Goal: Use online tool/utility: Use online tool/utility

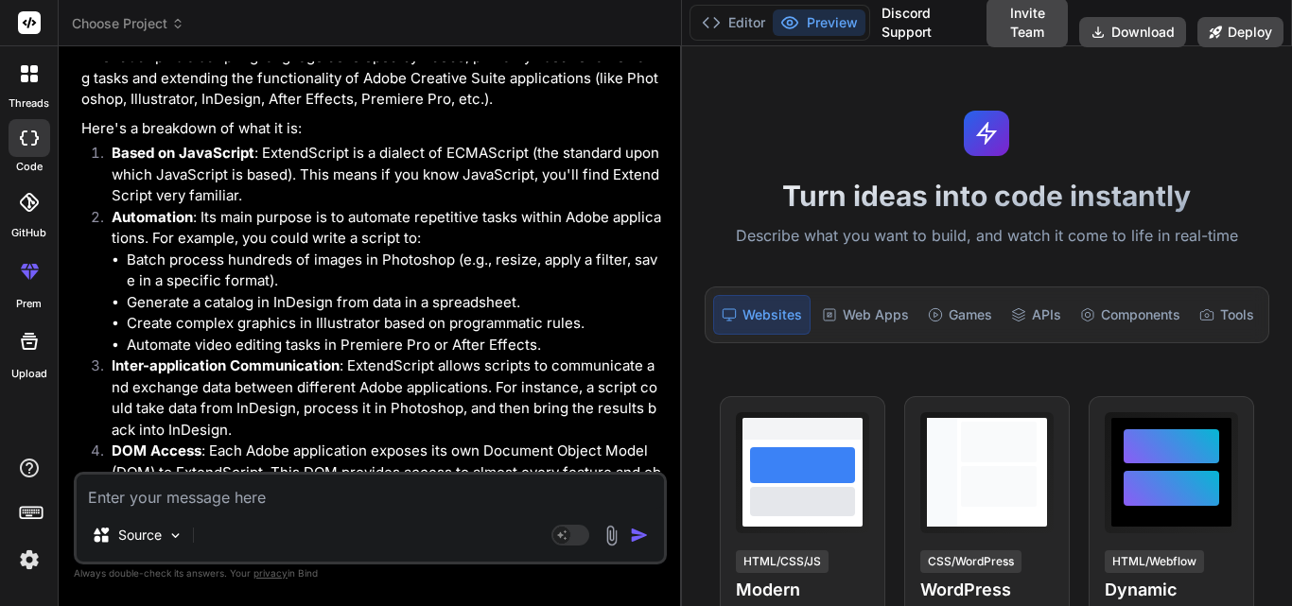
scroll to position [666, 0]
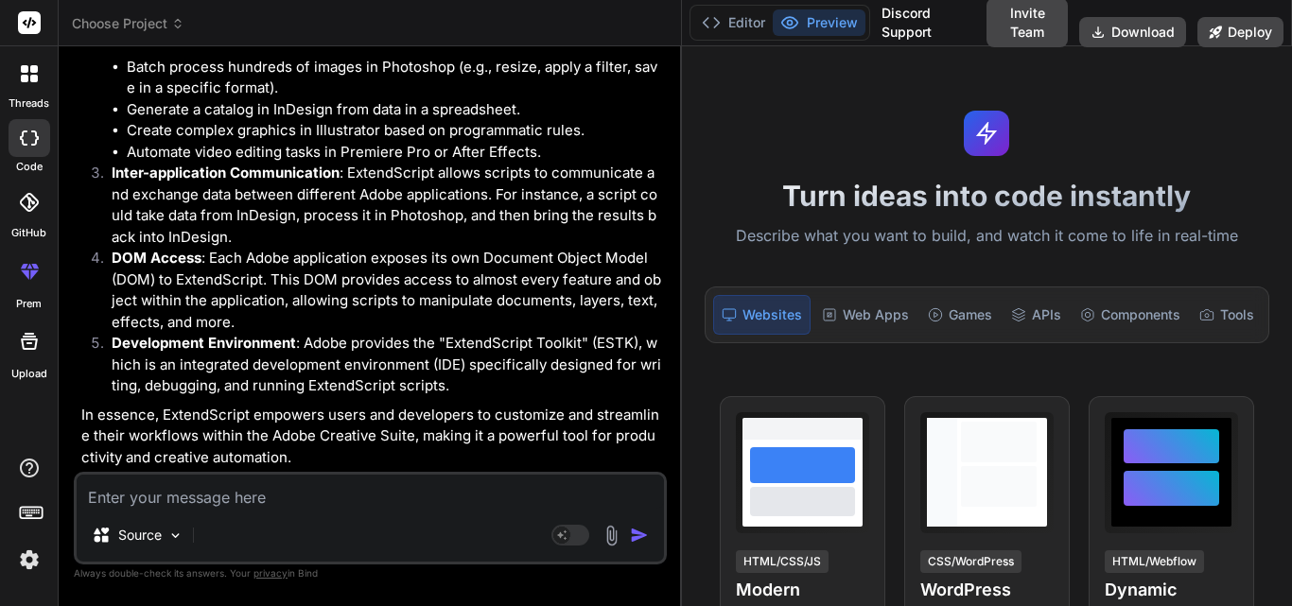
click at [217, 498] on textarea at bounding box center [370, 492] width 587 height 34
type textarea "i"
type textarea "x"
type textarea "in"
type textarea "x"
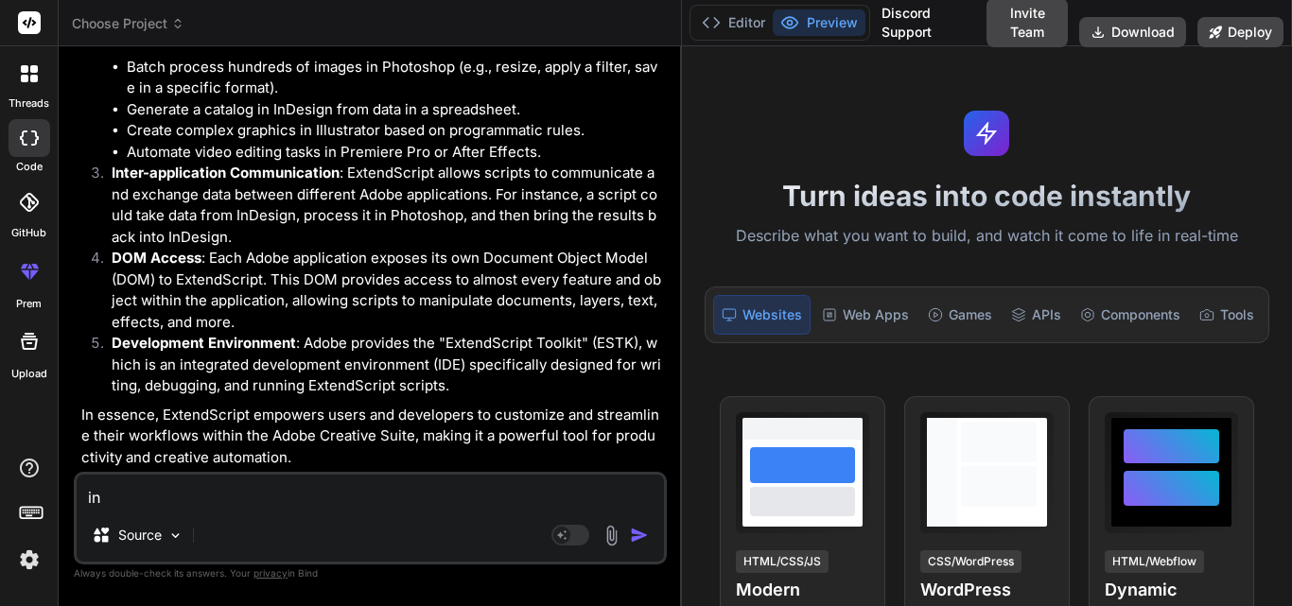
type textarea "in"
type textarea "x"
type textarea "in i"
type textarea "x"
type textarea "in in"
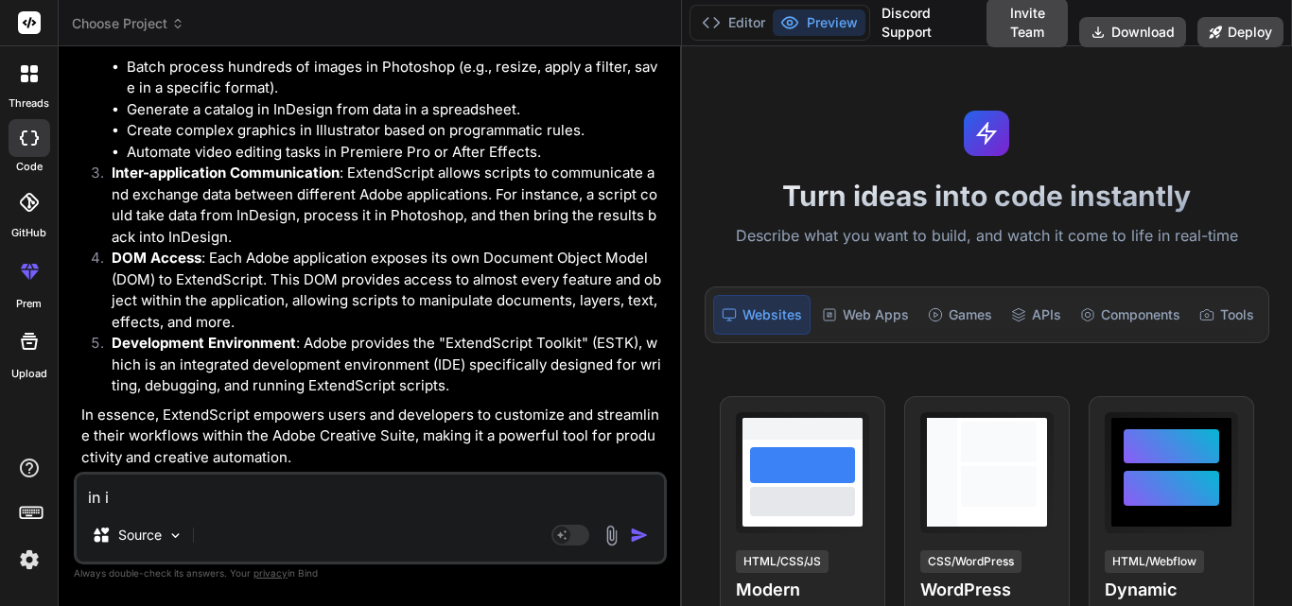
type textarea "x"
type textarea "in inp"
type textarea "x"
type textarea "in inpu"
type textarea "x"
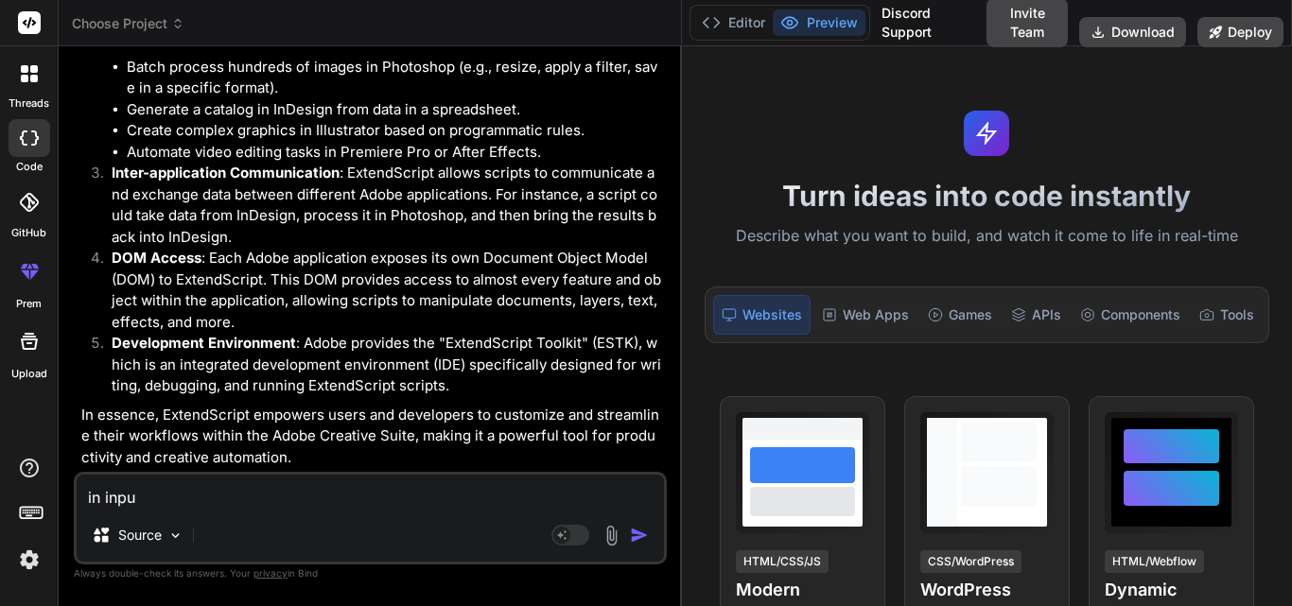
type textarea "in input"
type textarea "x"
type textarea "in input"
type textarea "x"
type textarea "in input f"
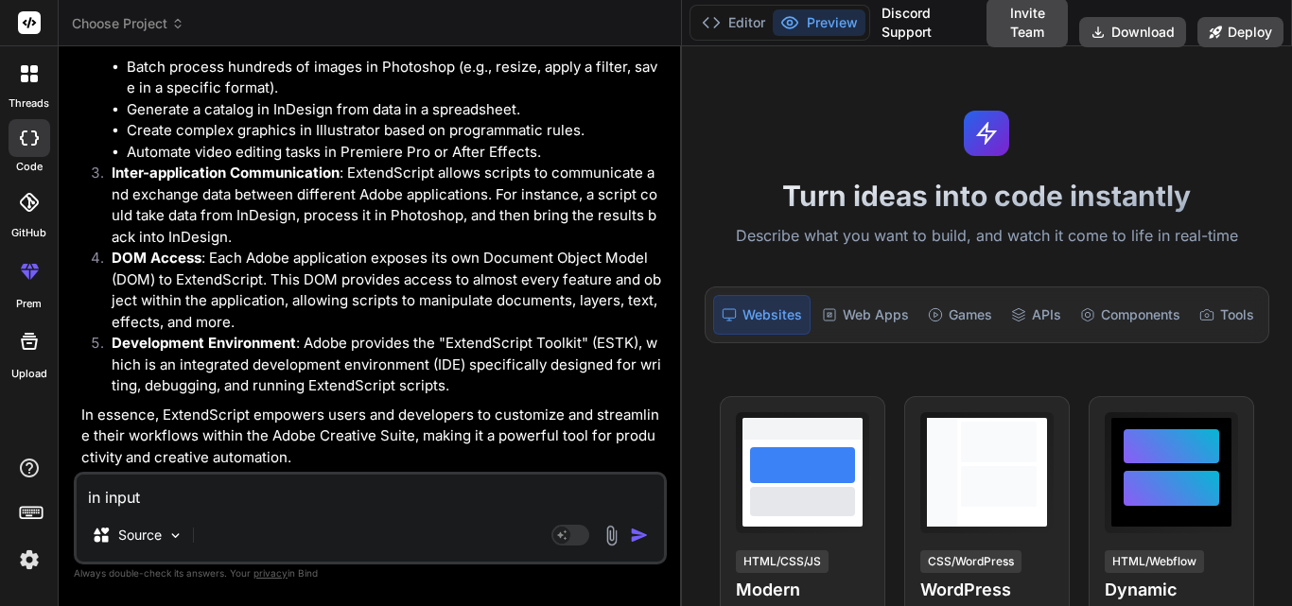
type textarea "x"
type textarea "in input fi"
type textarea "x"
type textarea "in input fie"
type textarea "x"
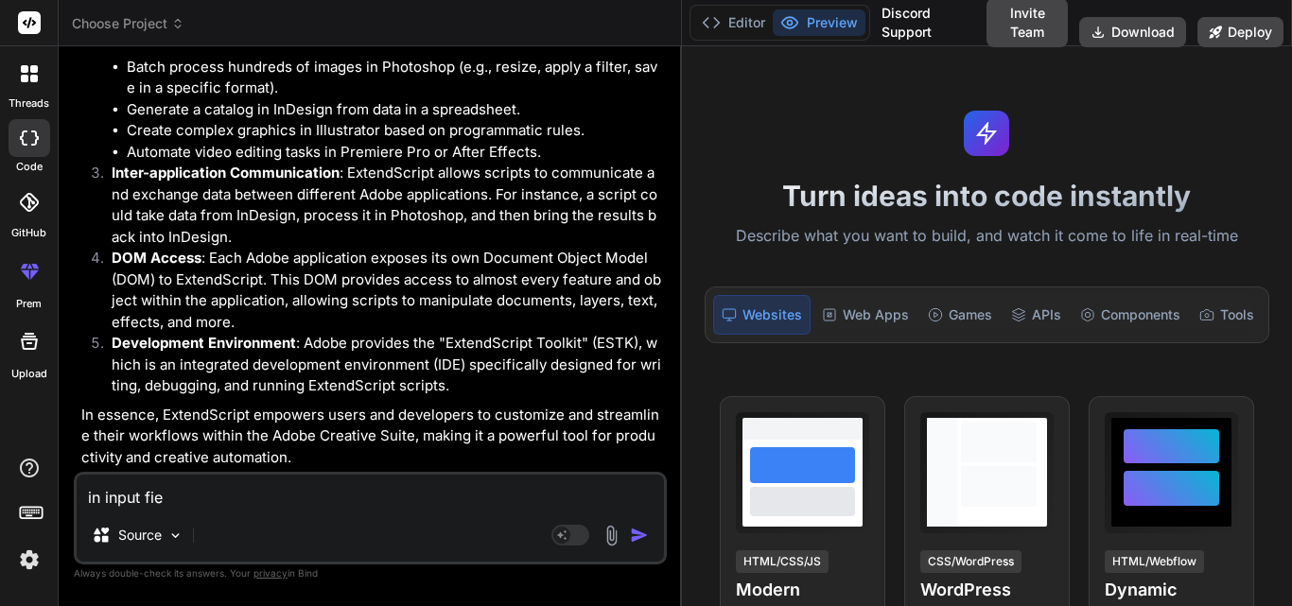
type textarea "in input fiel"
type textarea "x"
type textarea "in input field"
type textarea "x"
type textarea "in input fields"
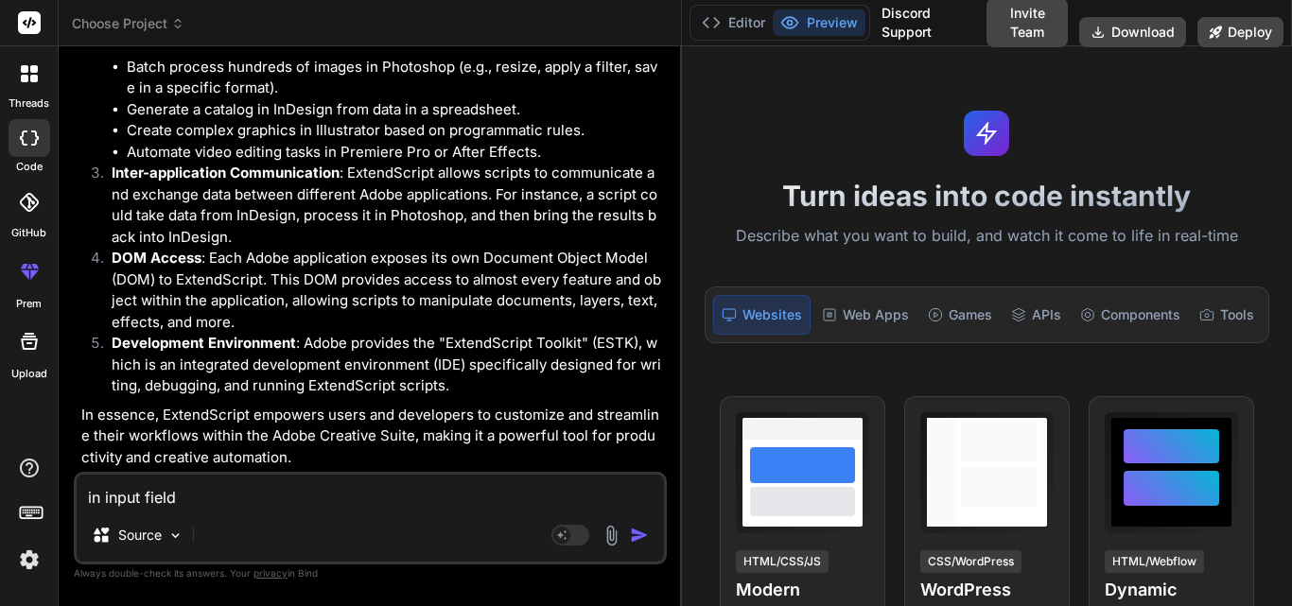
type textarea "x"
type textarea "in input fields"
type textarea "x"
type textarea "in input fields w"
type textarea "x"
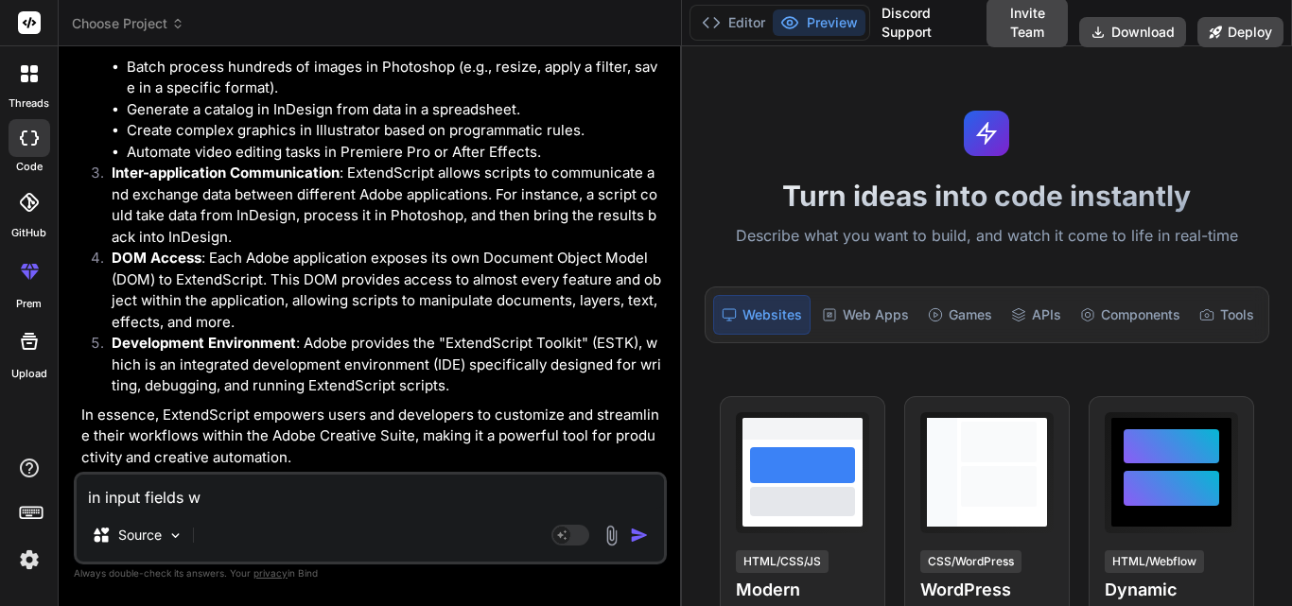
type textarea "in input [PERSON_NAME]"
type textarea "x"
type textarea "in input fields whe"
type textarea "x"
type textarea "in input fields when"
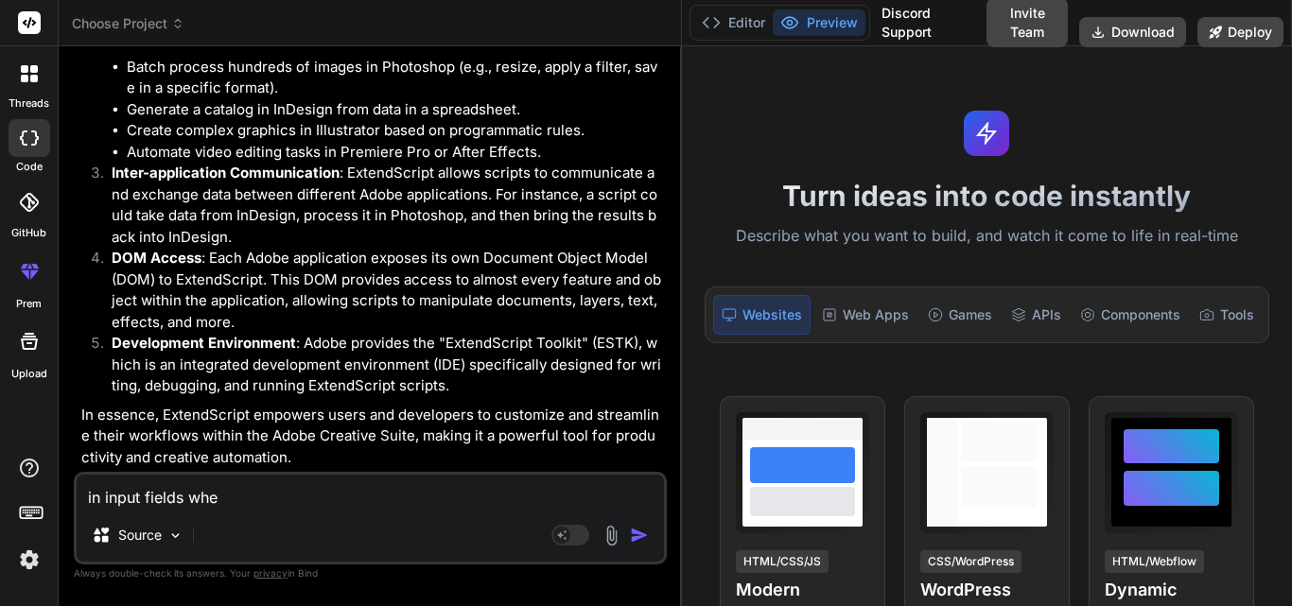
type textarea "x"
type textarea "in input fields when"
type textarea "x"
type textarea "in input fields when i"
type textarea "x"
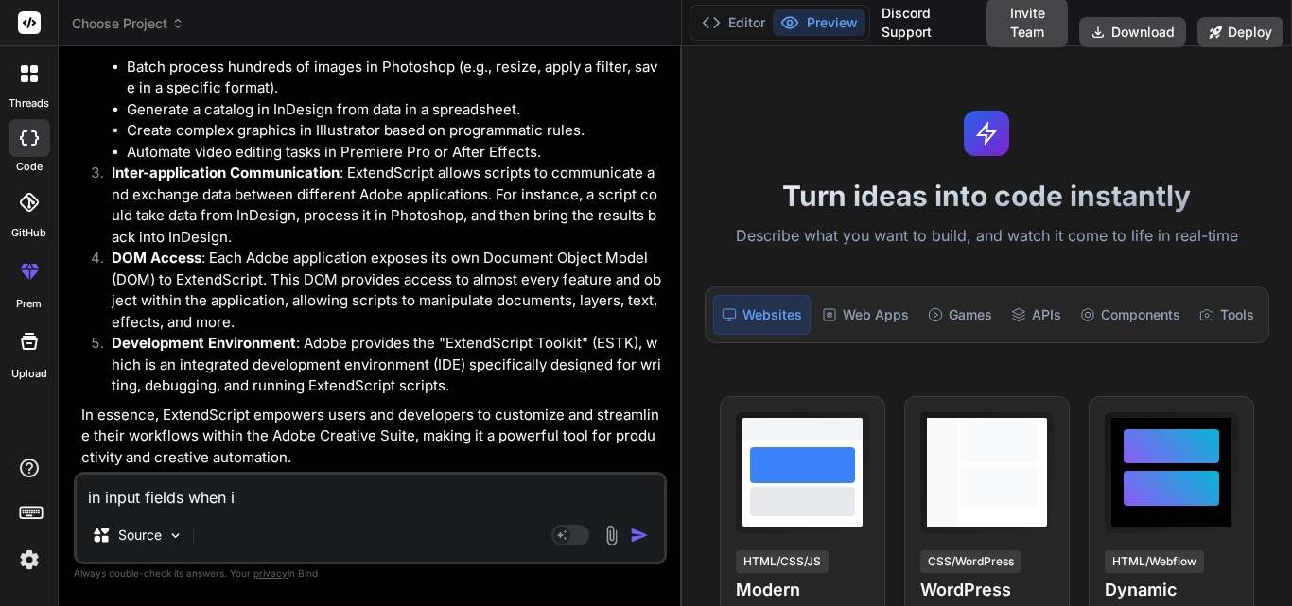
type textarea "in input fields when i"
type textarea "x"
type textarea "in input fields when i a"
type textarea "x"
type textarea "in input fields when i am"
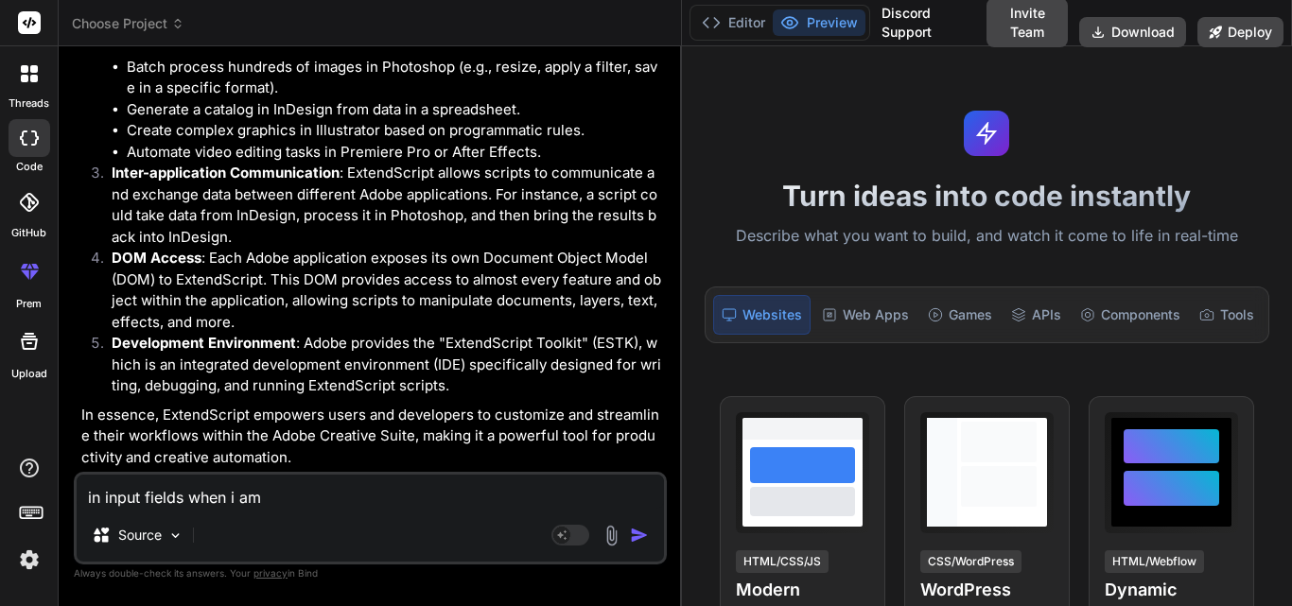
type textarea "x"
type textarea "in input fields when i am"
type textarea "x"
type textarea "in input fields when i am"
type textarea "x"
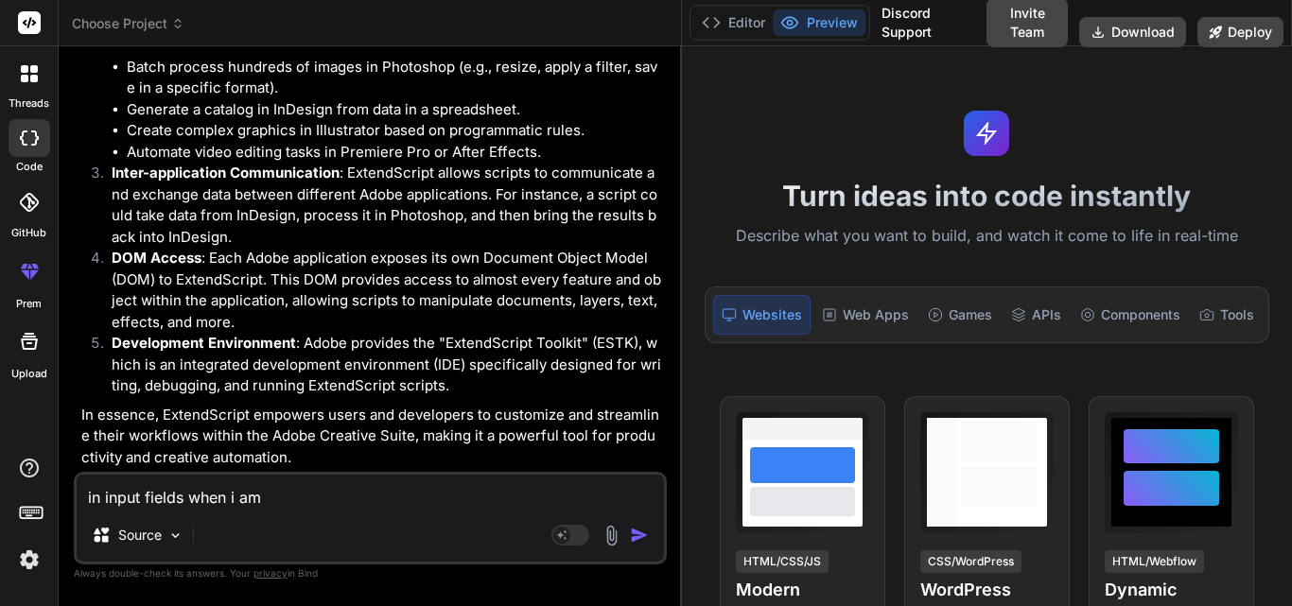
type textarea "in input fields when i a"
type textarea "x"
type textarea "in input fields when i"
type textarea "x"
type textarea "in input fields when i"
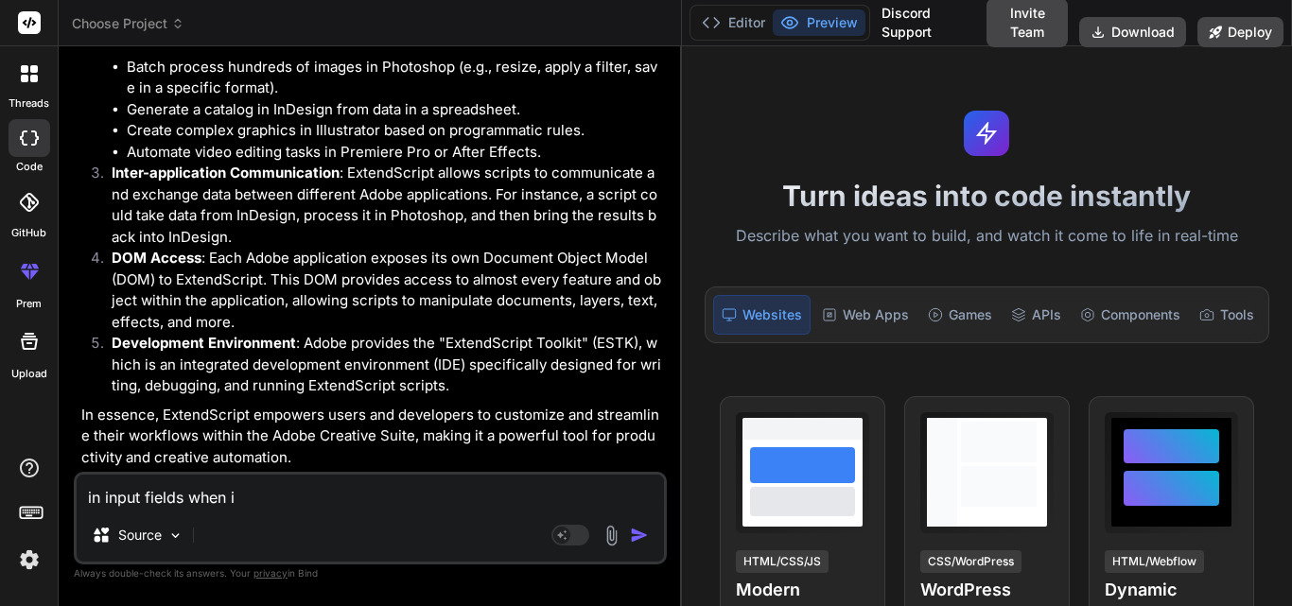
type textarea "x"
type textarea "in input fields when"
type textarea "x"
type textarea "in input fields when t"
type textarea "x"
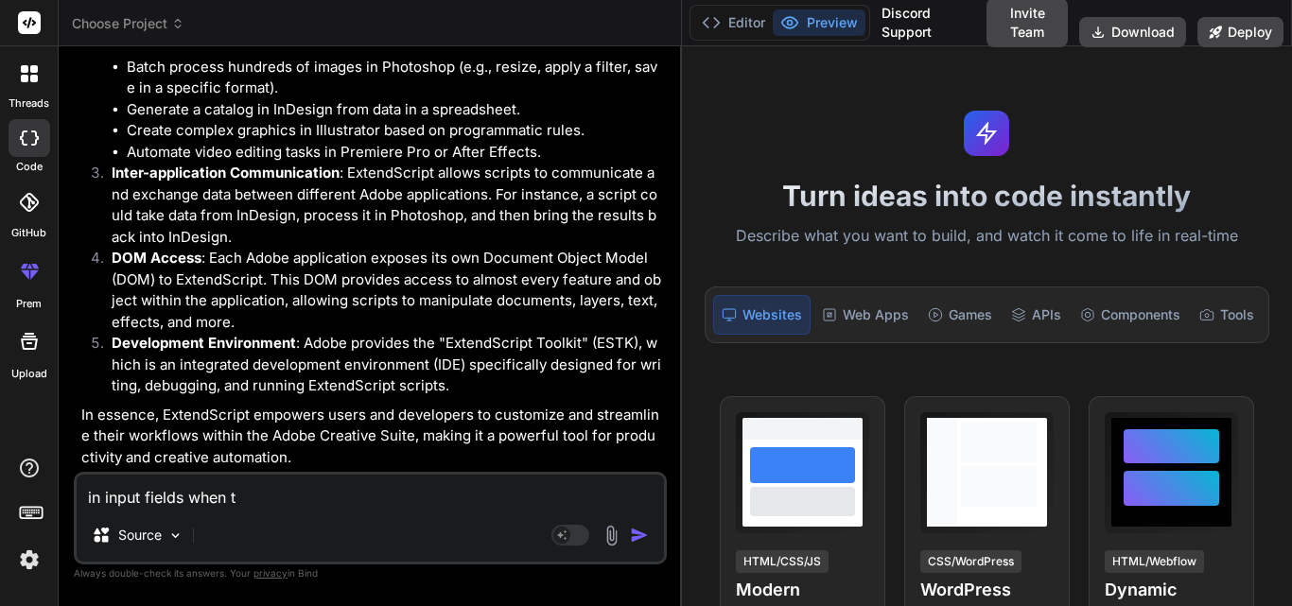
type textarea "in input fields when th"
type textarea "x"
type textarea "in input fields when the"
type textarea "x"
type textarea "in input fields when the"
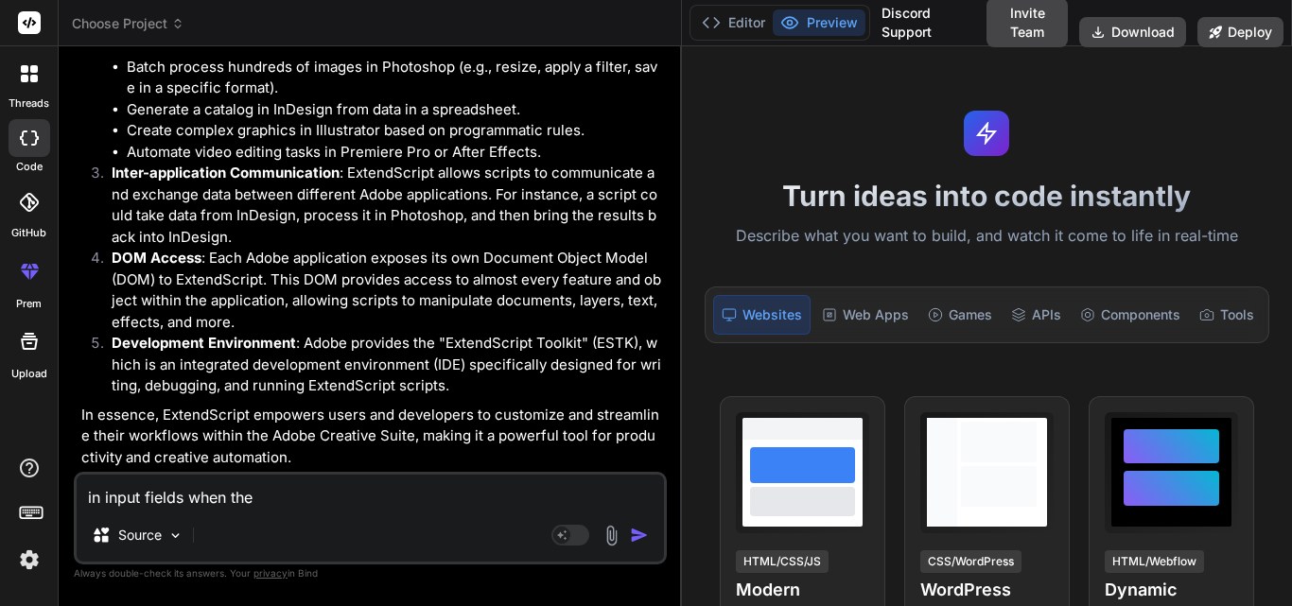
type textarea "x"
type textarea "in input fields when the i"
type textarea "x"
type textarea "in input fields when the in"
type textarea "x"
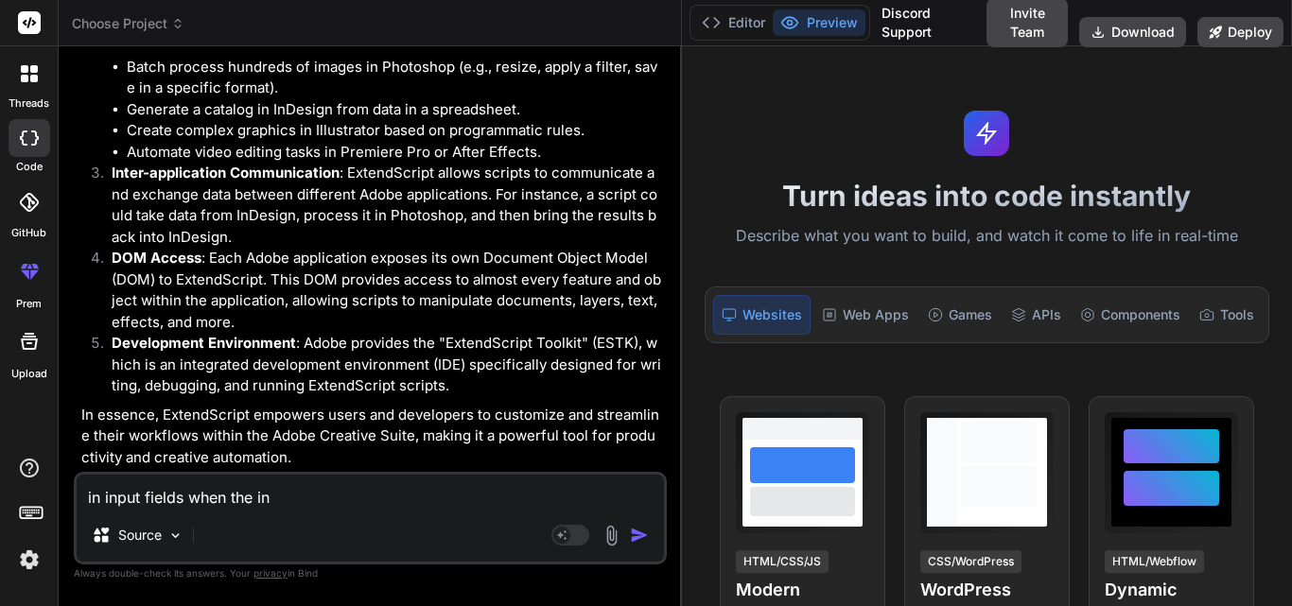
type textarea "in input fields when the inp"
type textarea "x"
type textarea "in input fields when the inpu"
type textarea "x"
type textarea "in input fields when the input"
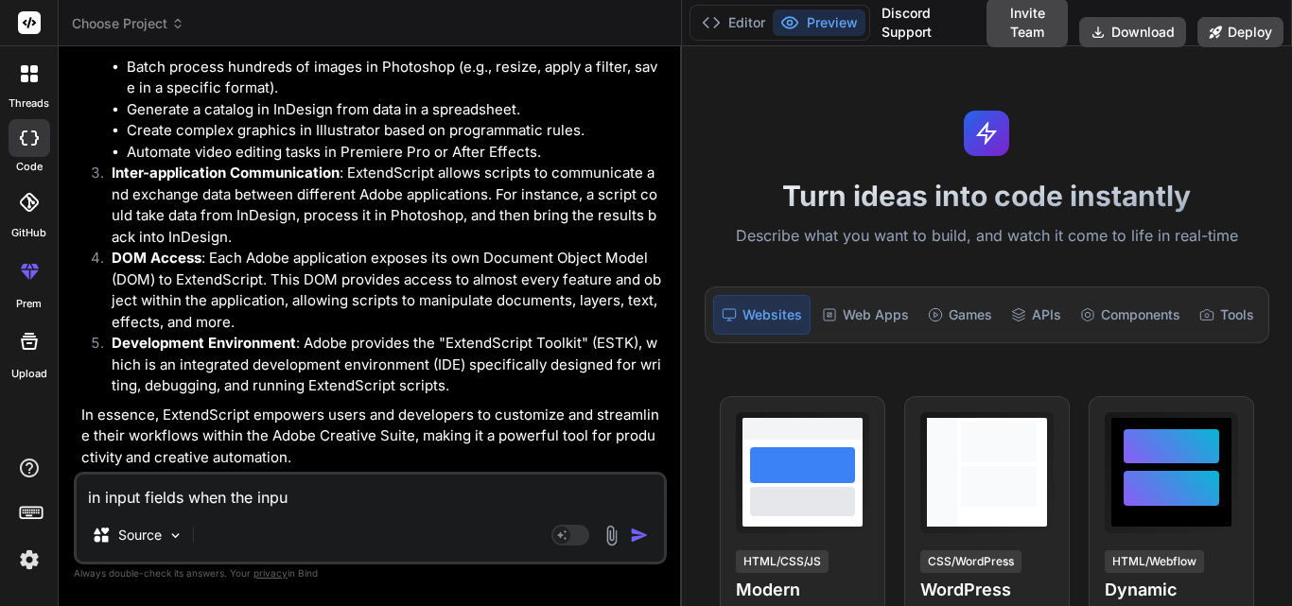
type textarea "x"
type textarea "in input fields when the input"
type textarea "x"
type textarea "in input fields when the input f"
type textarea "x"
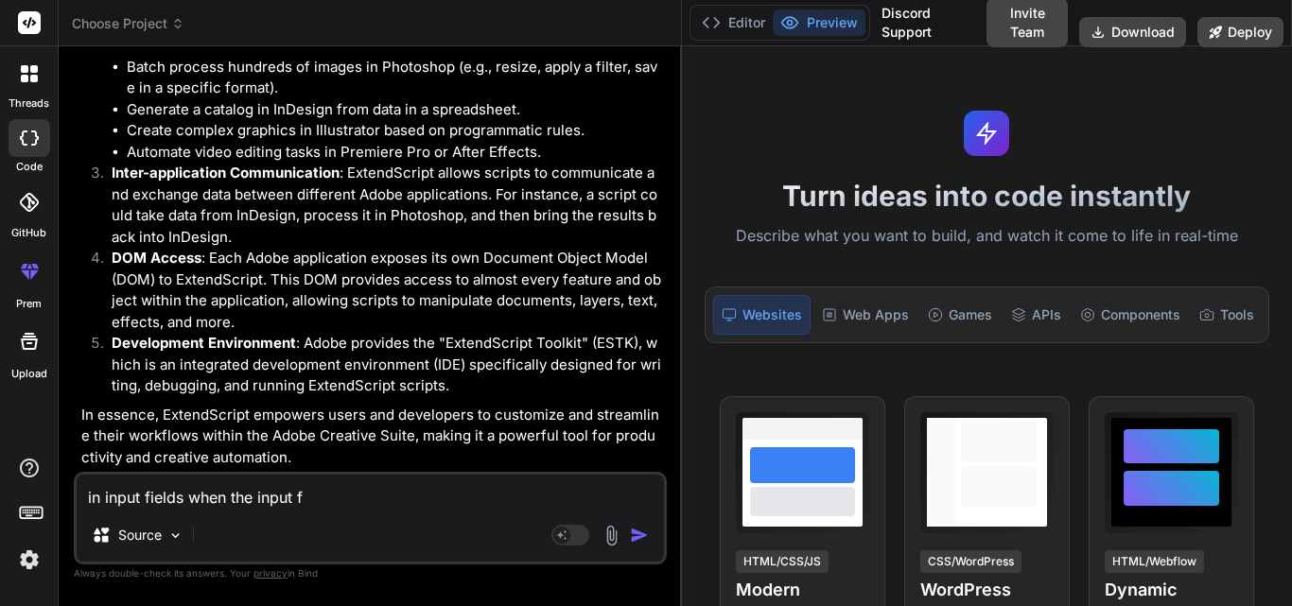
type textarea "in input fields when the input fi"
type textarea "x"
type textarea "in input fields when the input fie"
type textarea "x"
type textarea "in input fields when the input fiel"
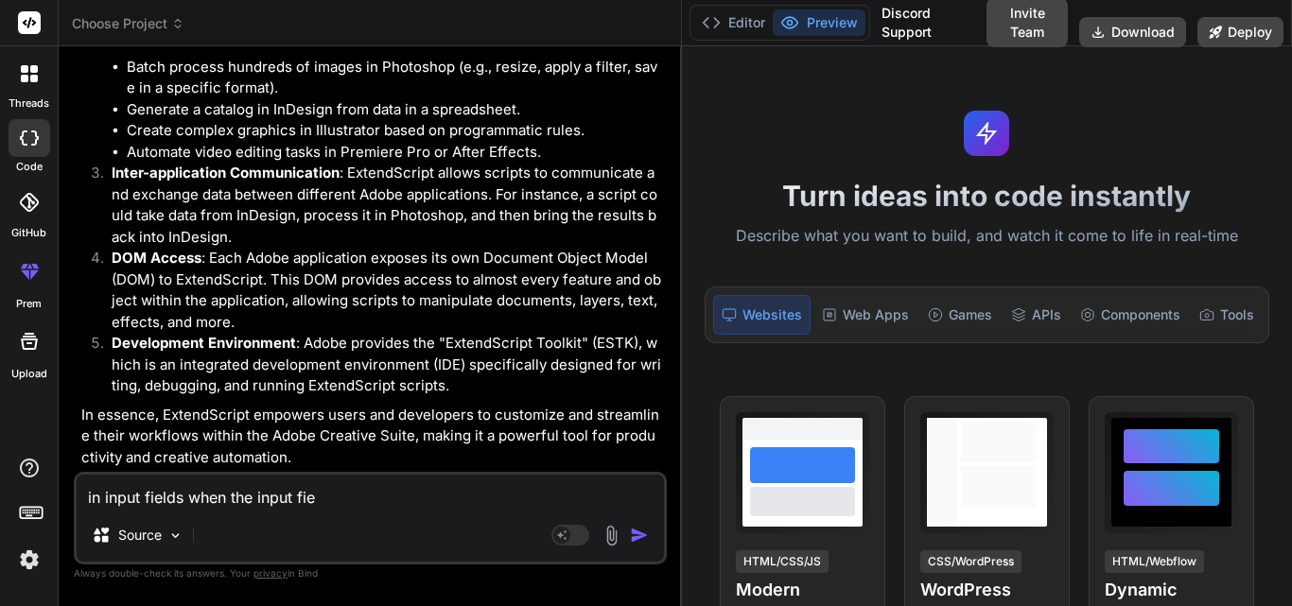
type textarea "x"
type textarea "in input fields when the input field"
type textarea "x"
type textarea "in input fields when the input fields"
type textarea "x"
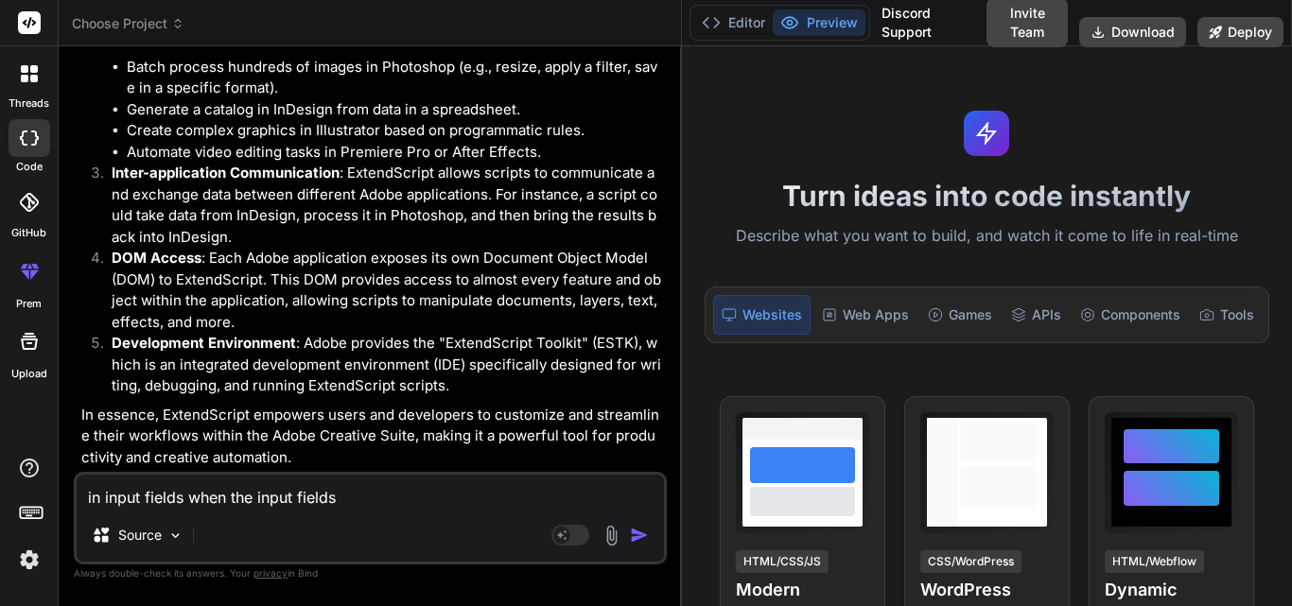
type textarea "in input fields when the input field"
type textarea "x"
type textarea "in input fields when the input field"
type textarea "x"
type textarea "in input fields when the input field f"
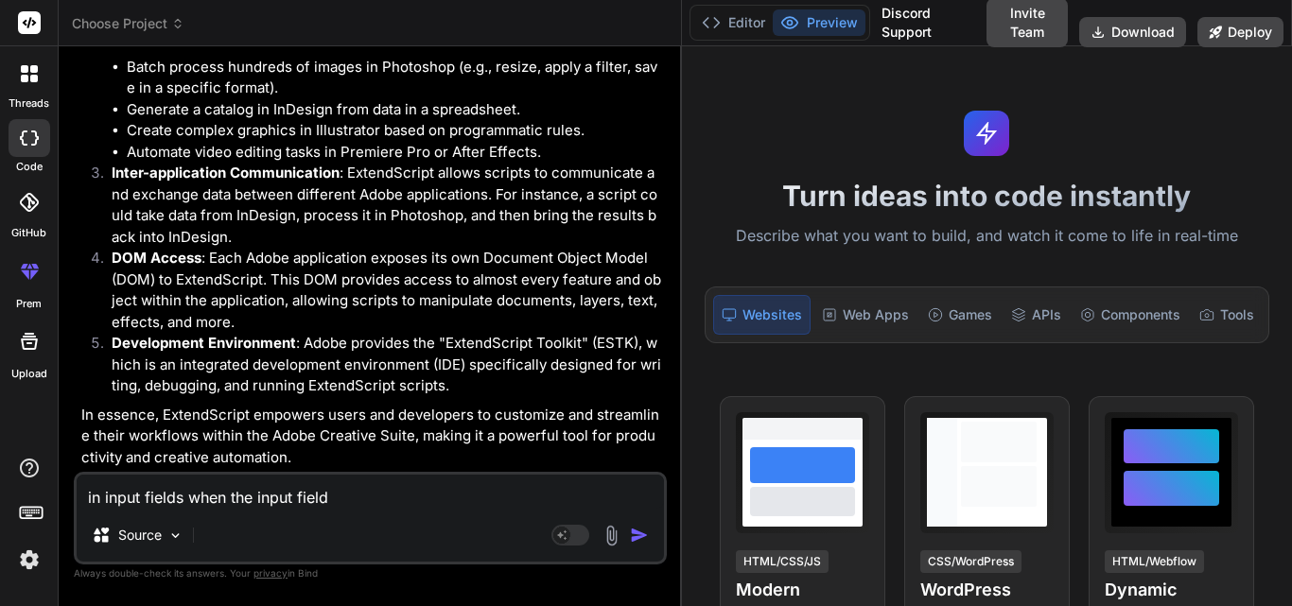
type textarea "x"
type textarea "in input fields when the input field fi"
type textarea "x"
type textarea "in input fields when the input field fil"
type textarea "x"
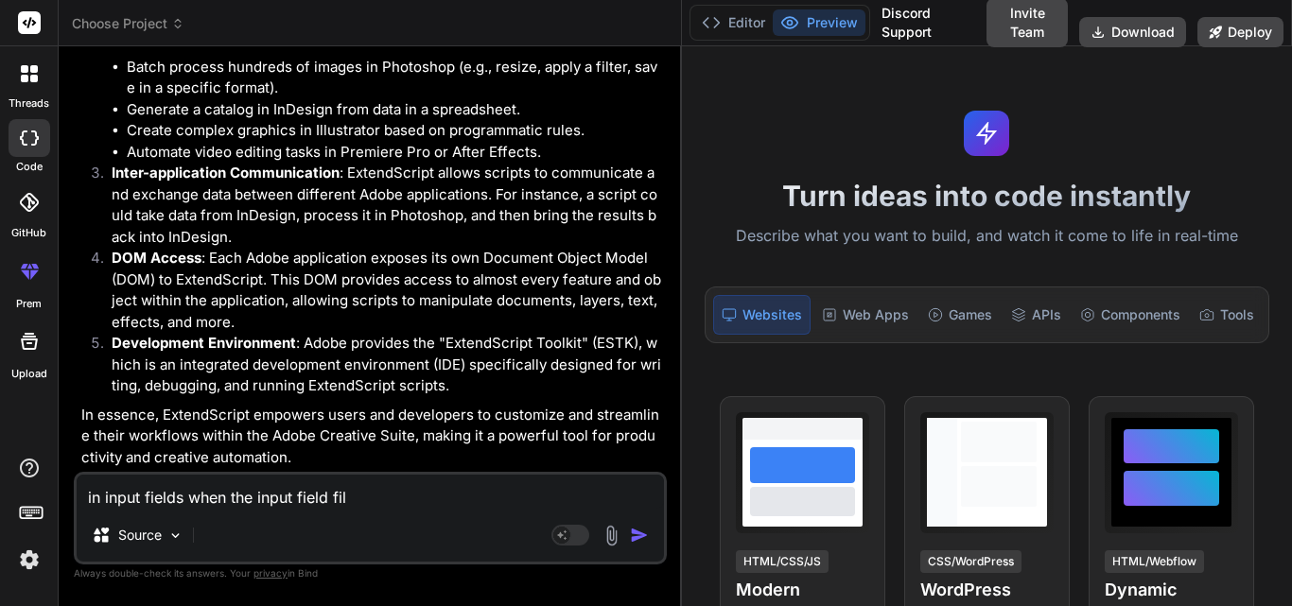
type textarea "in input fields when the input field fill"
type textarea "x"
type textarea "in input fields when the input field fille"
type textarea "x"
type textarea "in input fields when the input field filled"
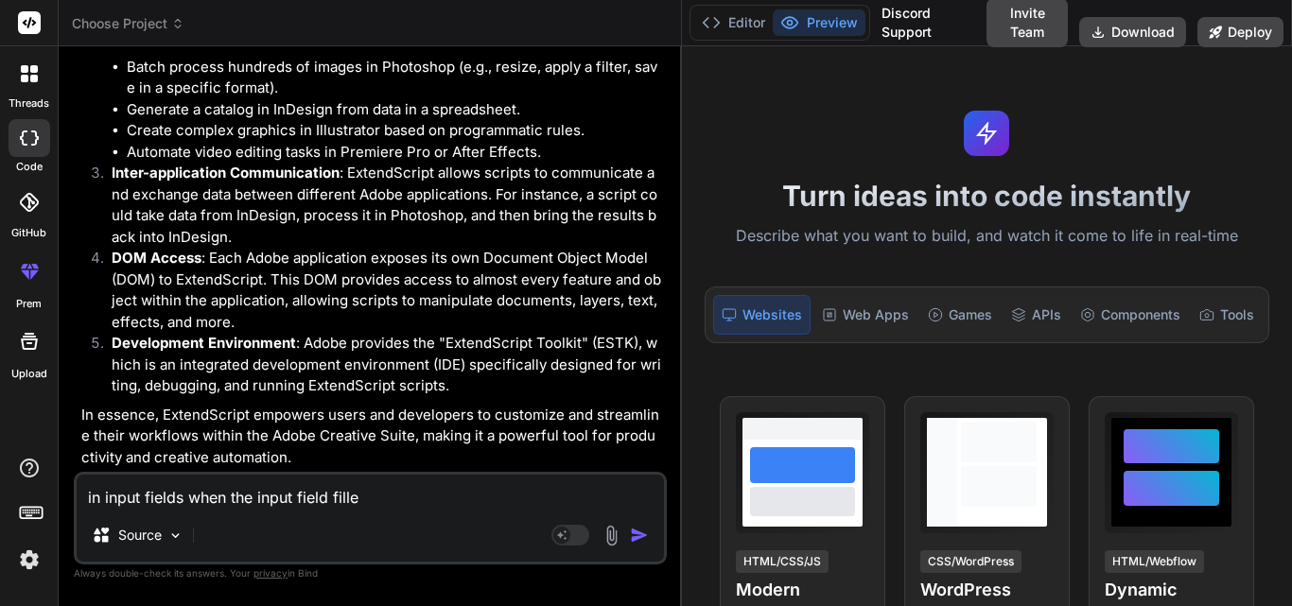
type textarea "x"
type textarea "in input fields when the input field fille"
type textarea "x"
type textarea "in input fields when the input field fill"
type textarea "x"
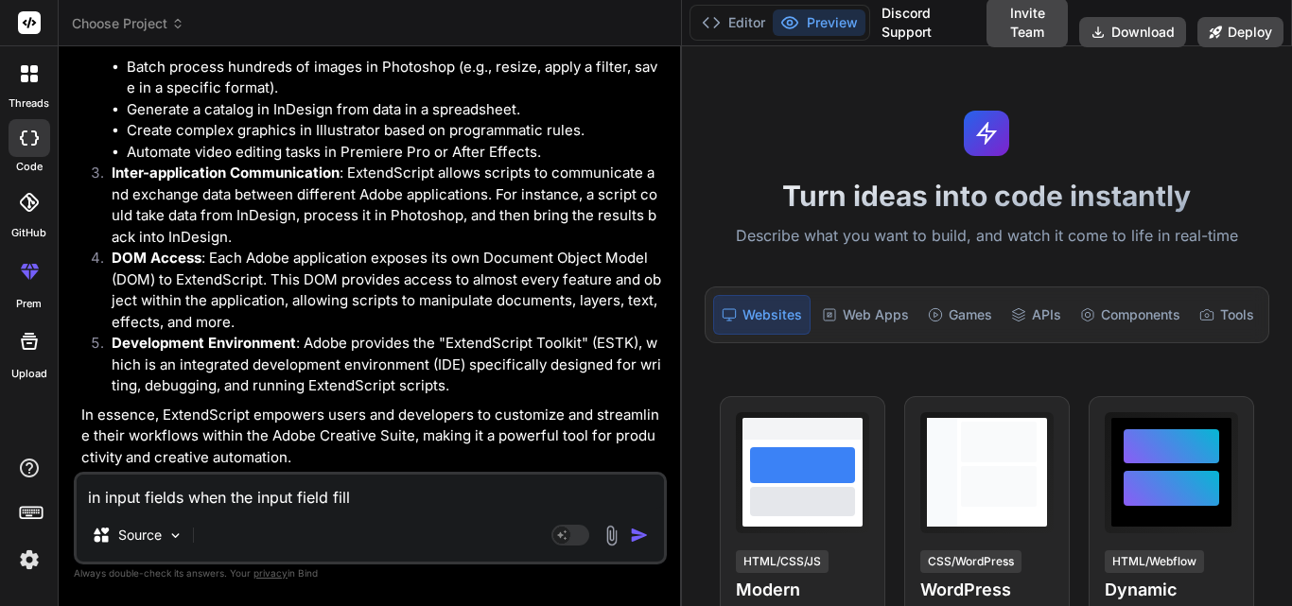
type textarea "in input fields when the input field fil"
type textarea "x"
type textarea "in input fields when the input field fi"
type textarea "x"
type textarea "in input fields when the input field f"
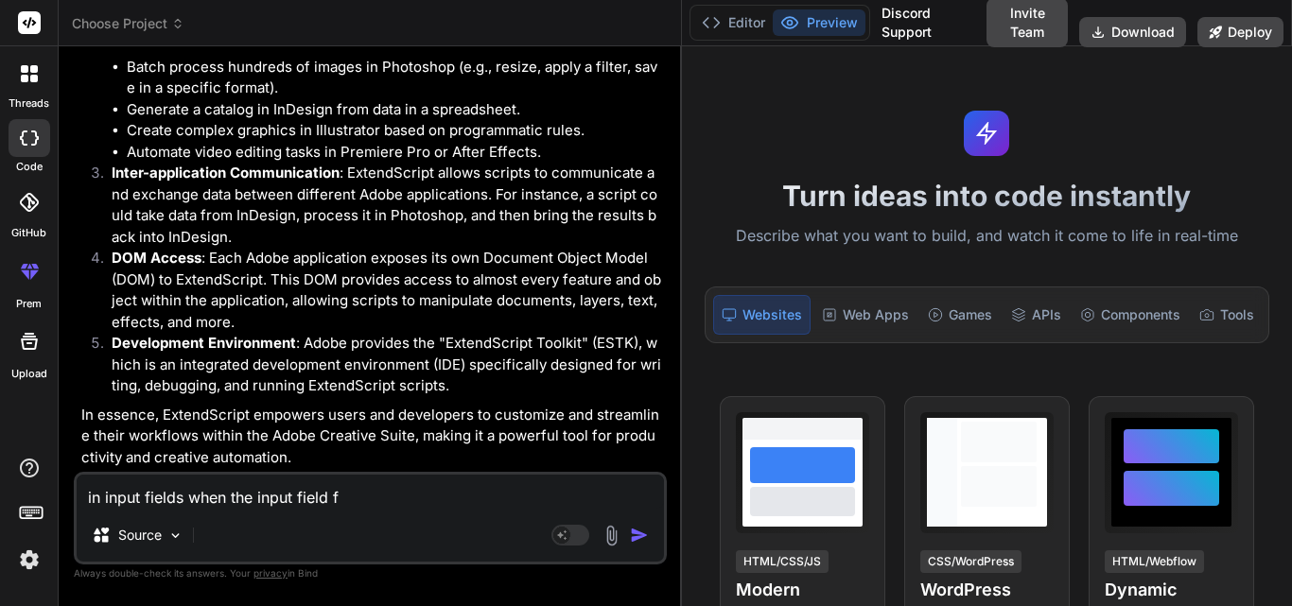
type textarea "x"
type textarea "in input fields when the input field"
type textarea "x"
type textarea "in input fields when the input field i"
type textarea "x"
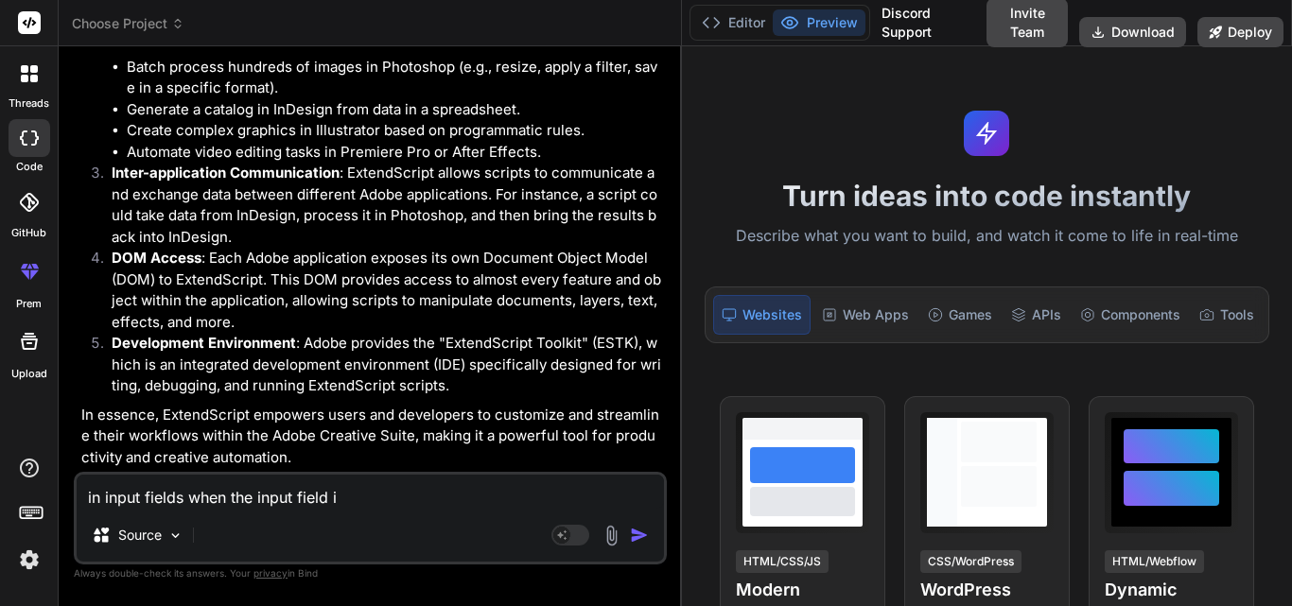
type textarea "in input fields when the input field is"
type textarea "x"
type textarea "in input fields when the input field is"
type textarea "x"
type textarea "in input fields when the input field is a"
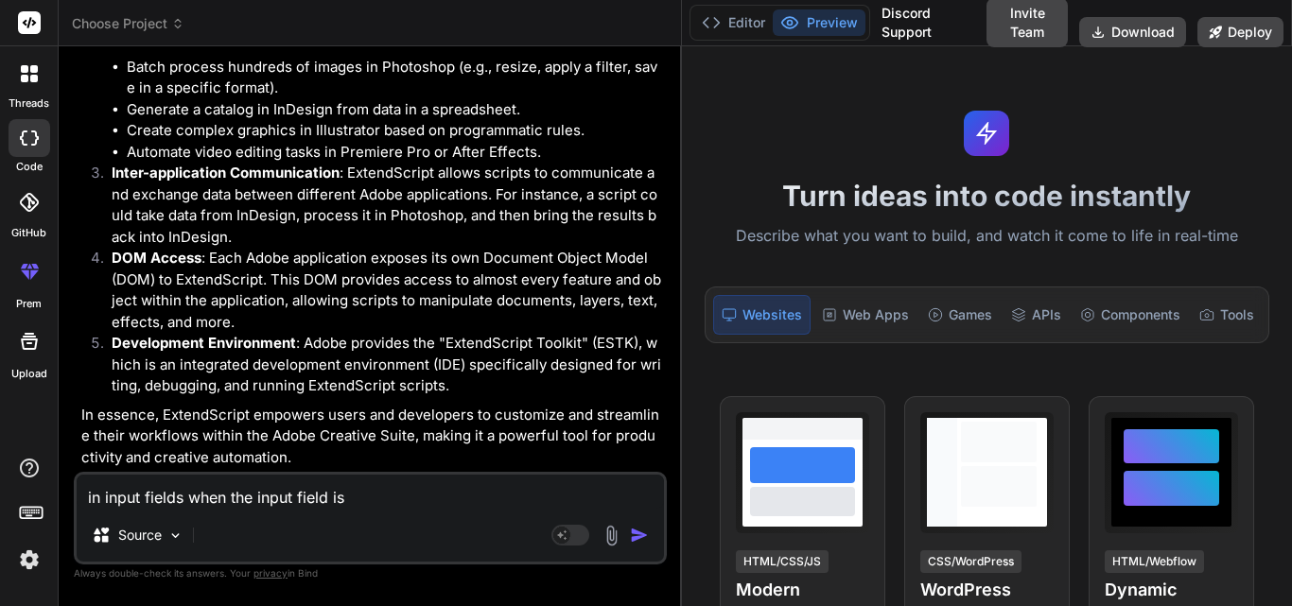
type textarea "x"
type textarea "in input fields when the input field is au"
type textarea "x"
type textarea "in input fields when the input field is aut"
type textarea "x"
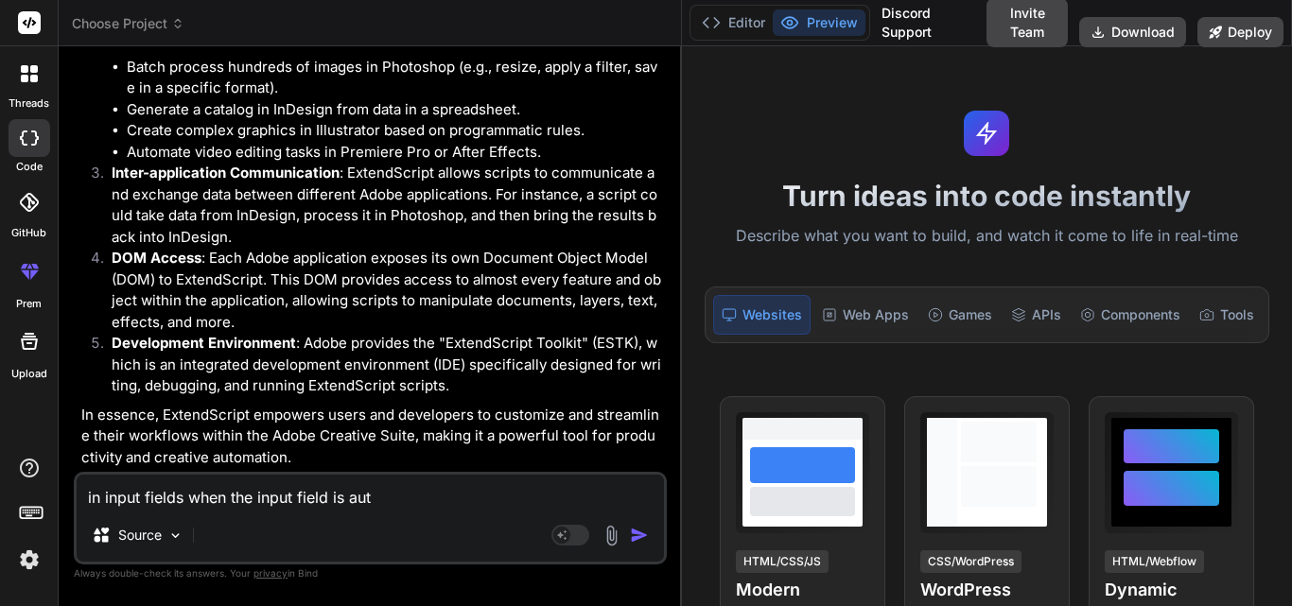
type textarea "in input fields when the input field is auto"
type textarea "x"
type textarea "in input fields when the input field is autof"
type textarea "x"
type textarea "in input fields when the input field is autofi"
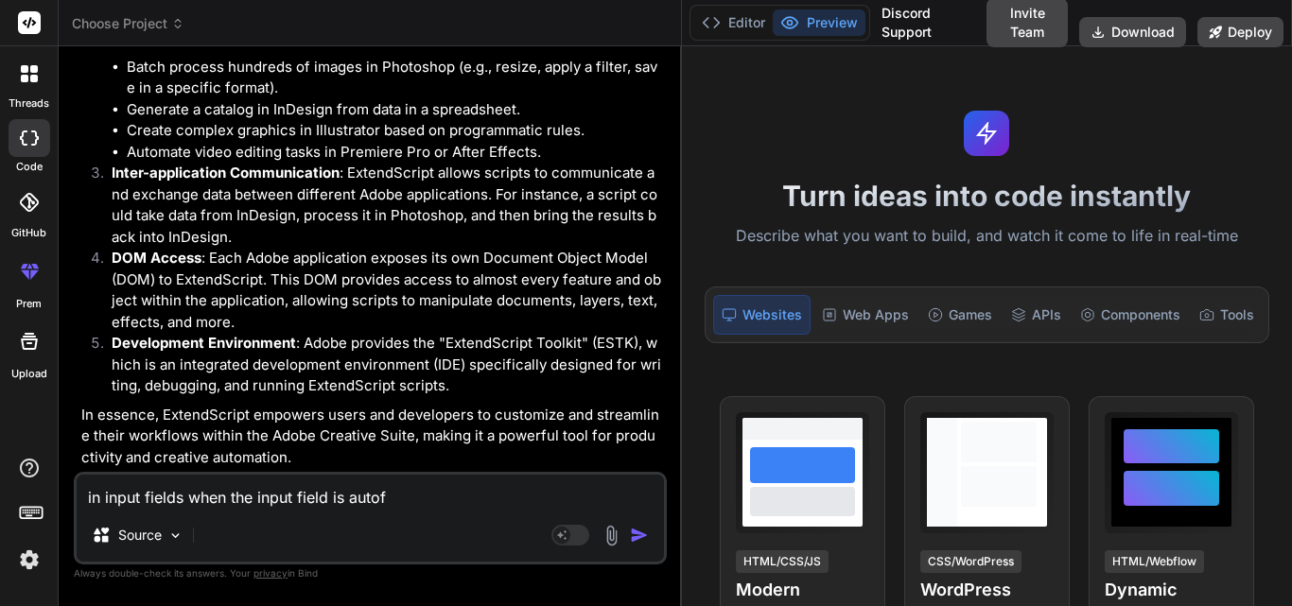
type textarea "x"
type textarea "in input fields when the input field is autofil"
type textarea "x"
type textarea "in input fields when the input field is autofill"
type textarea "x"
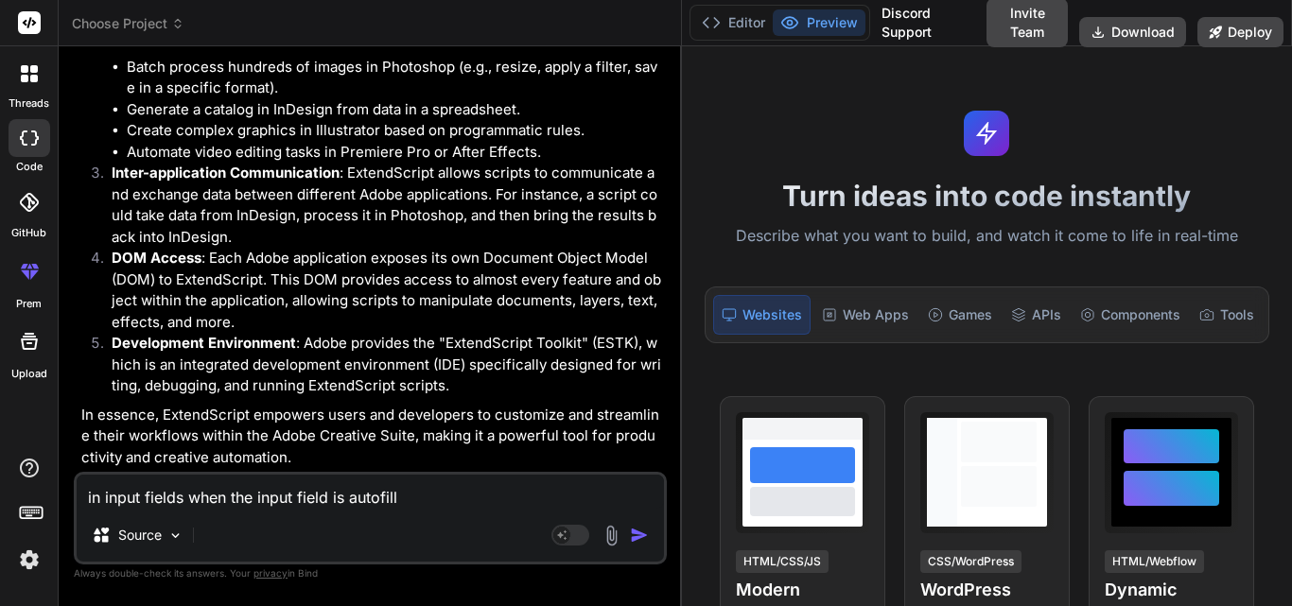
type textarea "in input fields when the input field is autofille"
type textarea "x"
type textarea "in input fields when the input field is autofilled"
type textarea "x"
type textarea "in input fields when the input field is autofilled"
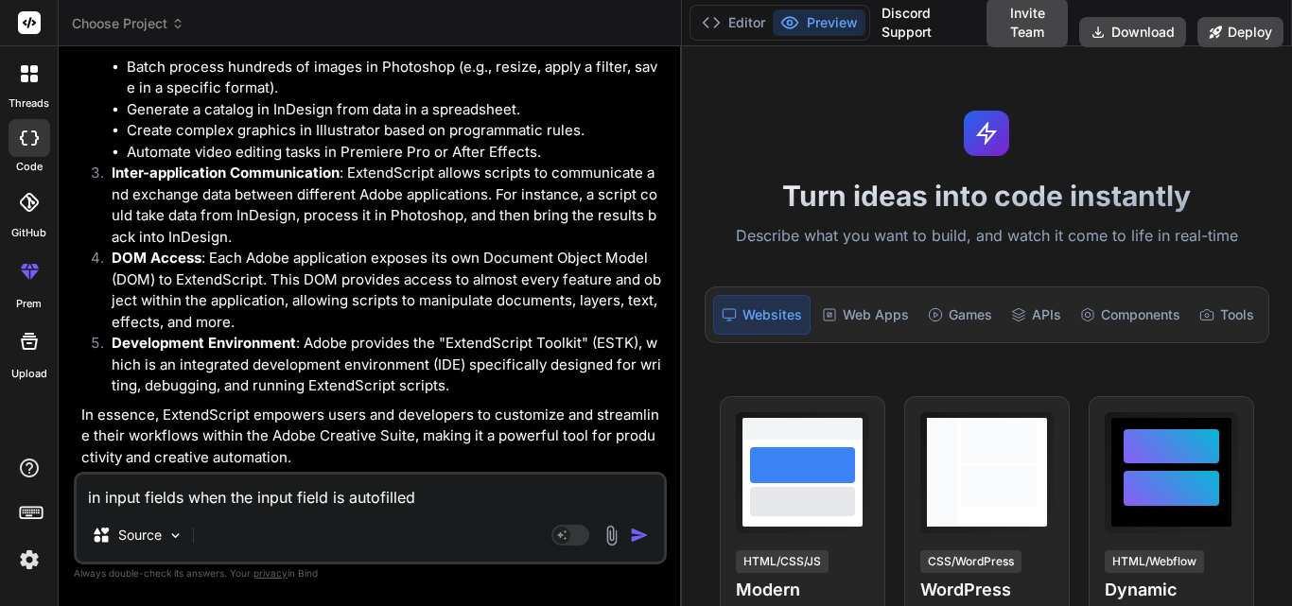
type textarea "x"
type textarea "in input fields when the input field is autofilled"
type textarea "x"
type textarea "in input fields when the input field is autofille"
type textarea "x"
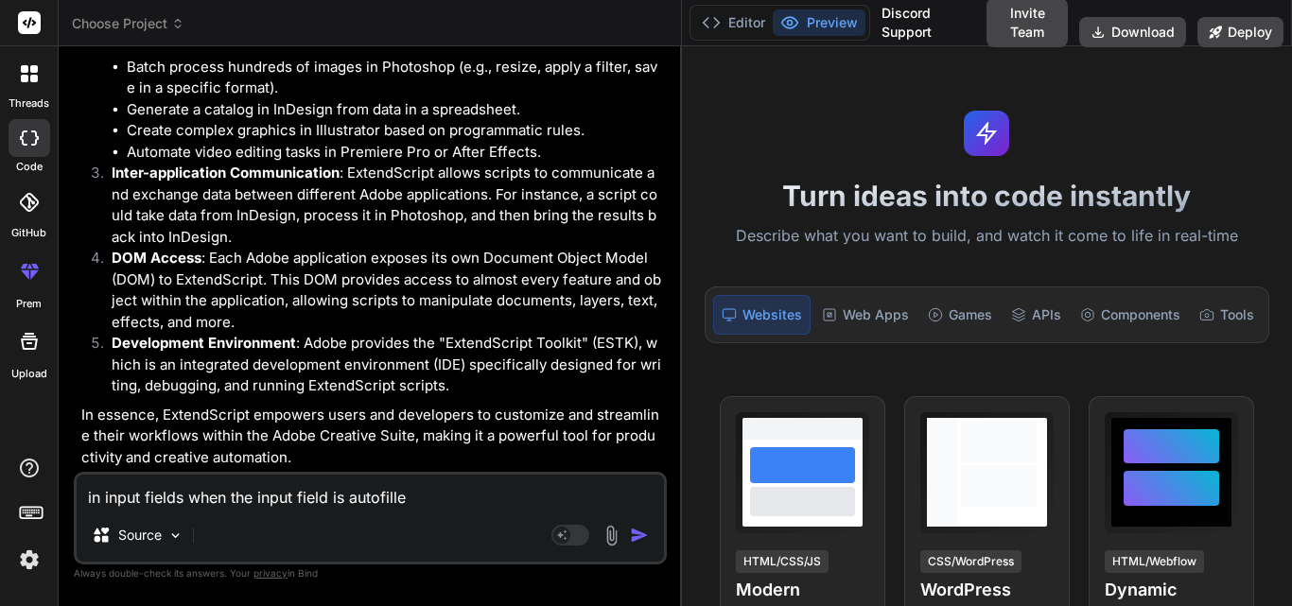
type textarea "in input fields when the input field is autofill"
type textarea "x"
type textarea "in input fields when the input field is autofil"
type textarea "x"
type textarea "in input fields when the input field is autofile"
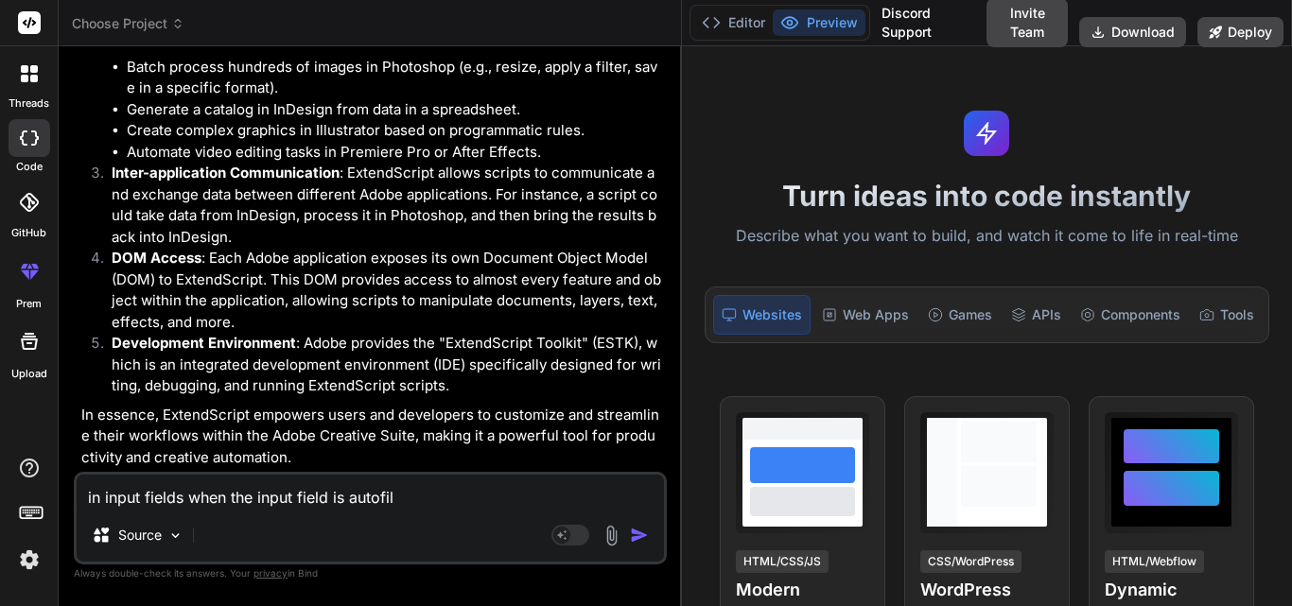
type textarea "x"
type textarea "in input fields when the input field is autofiled"
type textarea "x"
type textarea "in input fields when the input field is autofiled"
type textarea "x"
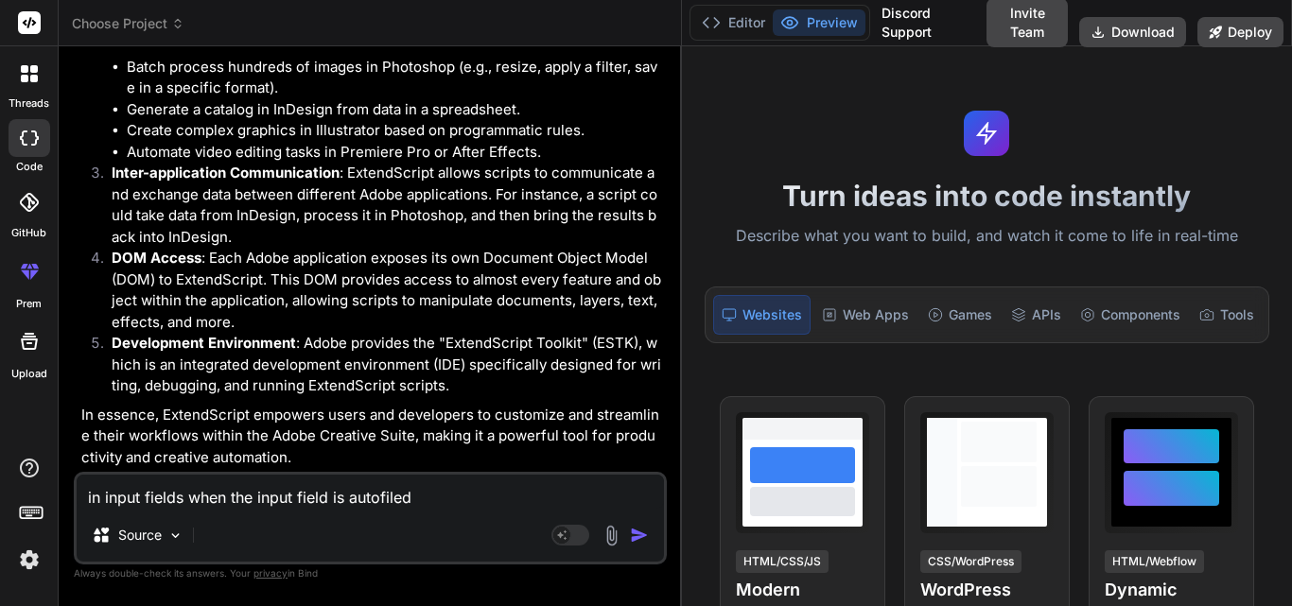
type textarea "in input fields when the input field is autofiled t"
type textarea "x"
type textarea "in input fields when the input field is autofiled th"
type textarea "x"
type textarea "in input fields when the input field is autofiled the"
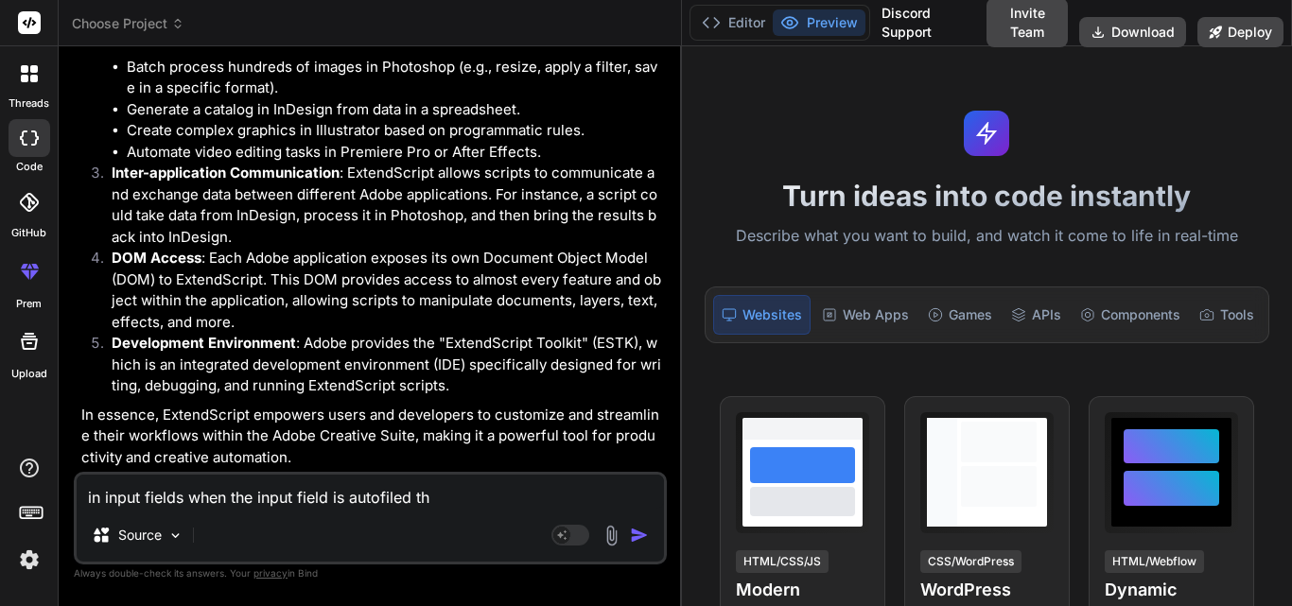
type textarea "x"
type textarea "in input fields when the input field is autofiled th"
type textarea "x"
type textarea "in input fields when the input field is autofiled t"
type textarea "x"
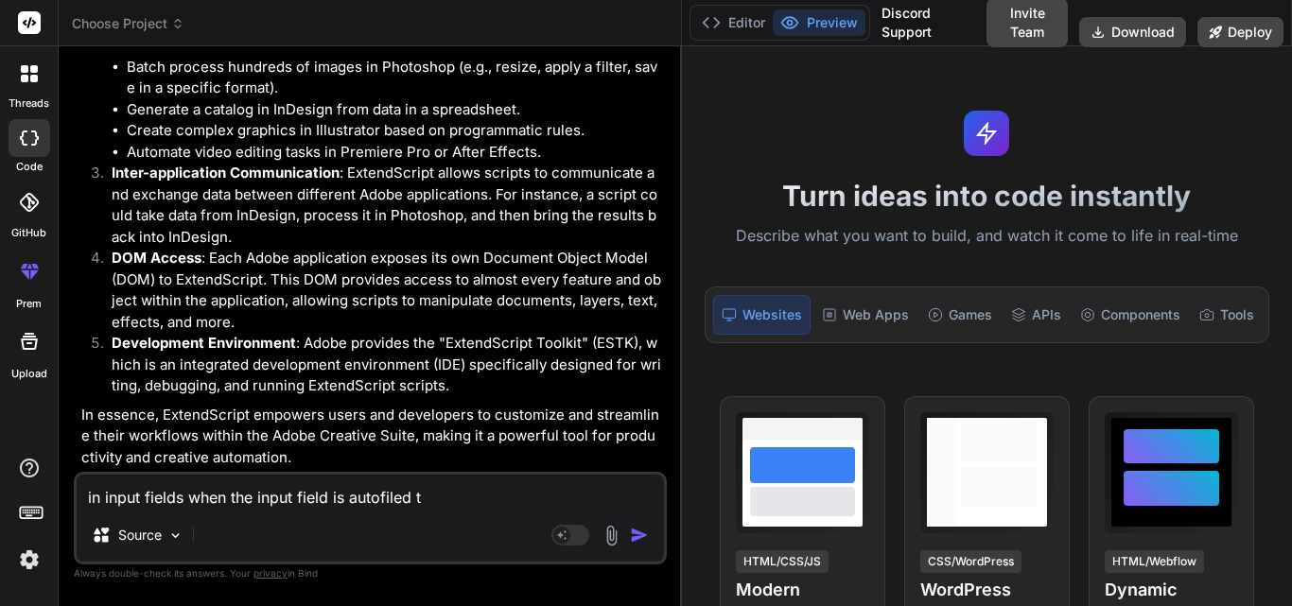
type textarea "in input fields when the input field is autofiled"
type textarea "x"
type textarea "in input fields when the input field is autofiled"
type textarea "x"
type textarea "in input fields when the input field is autofile"
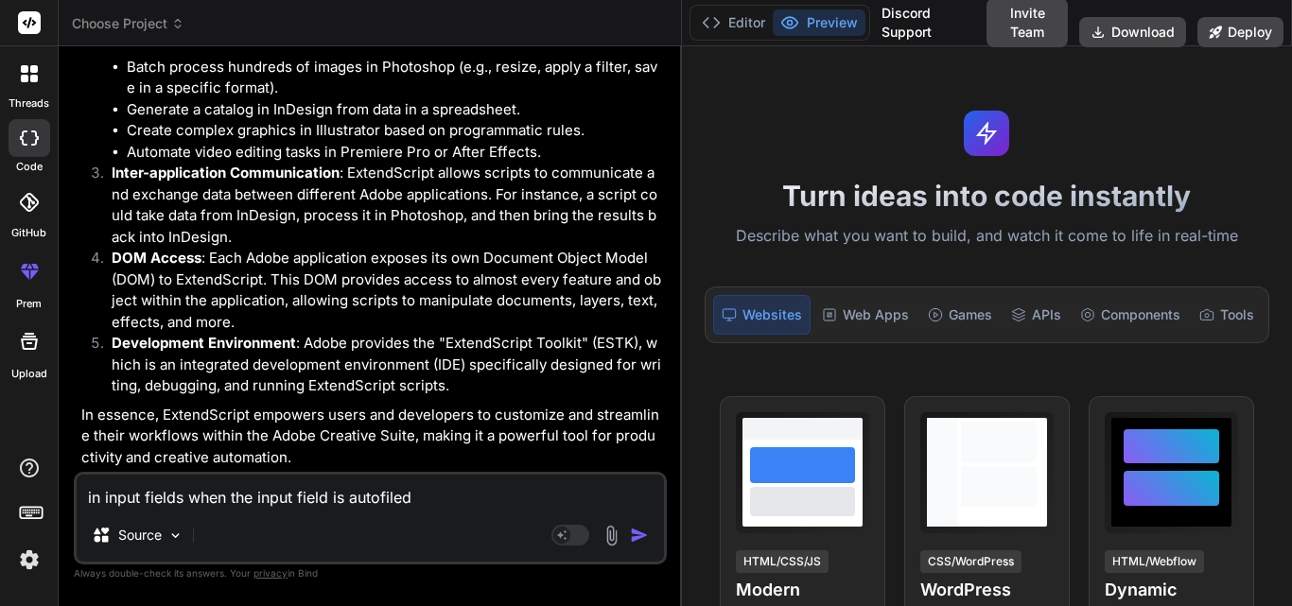
type textarea "x"
type textarea "in input fields when the input field is autofil"
type textarea "x"
type textarea "in input fields when the input field is autofill"
type textarea "x"
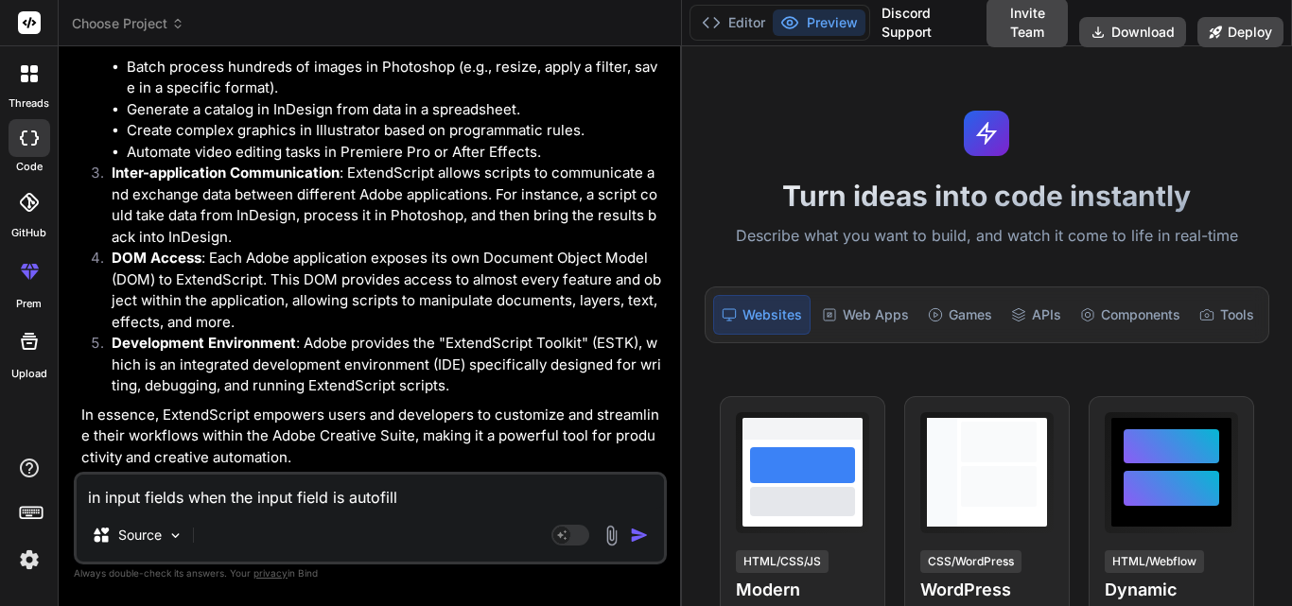
type textarea "in input fields when the input field is autofille"
type textarea "x"
type textarea "in input fields when the input field is autofilled"
type textarea "x"
type textarea "in input fields when the input field is autofilled"
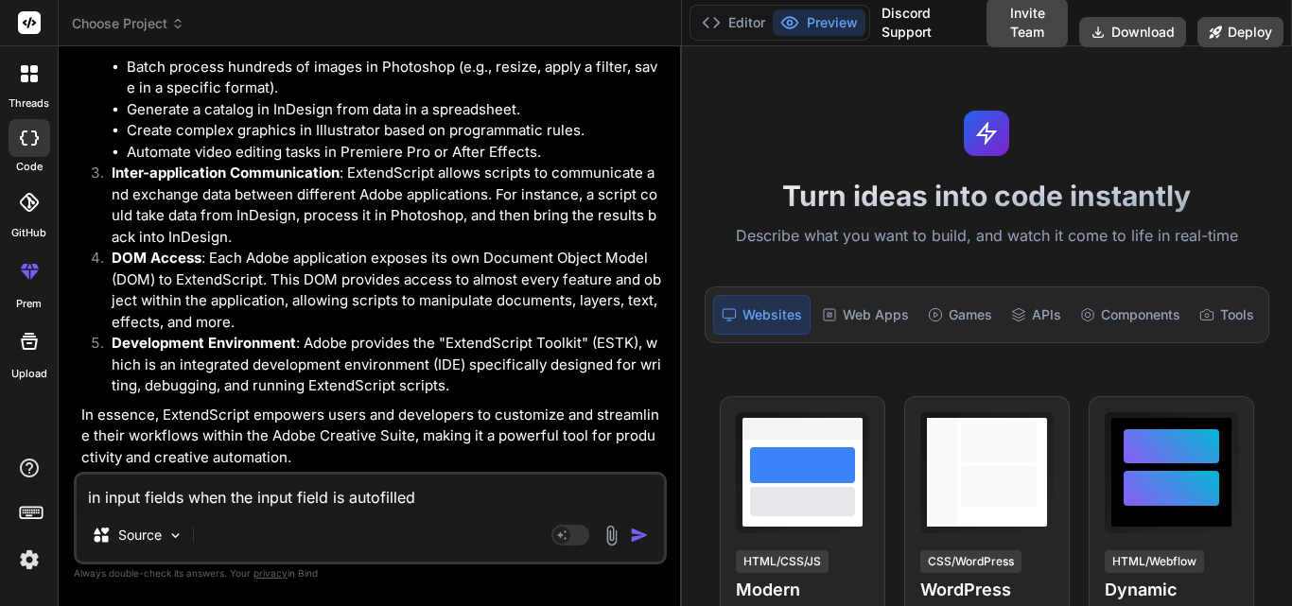
type textarea "x"
type textarea "in input fields when the input field is autofilled t"
type textarea "x"
type textarea "in input fields when the input field is autofilled th"
type textarea "x"
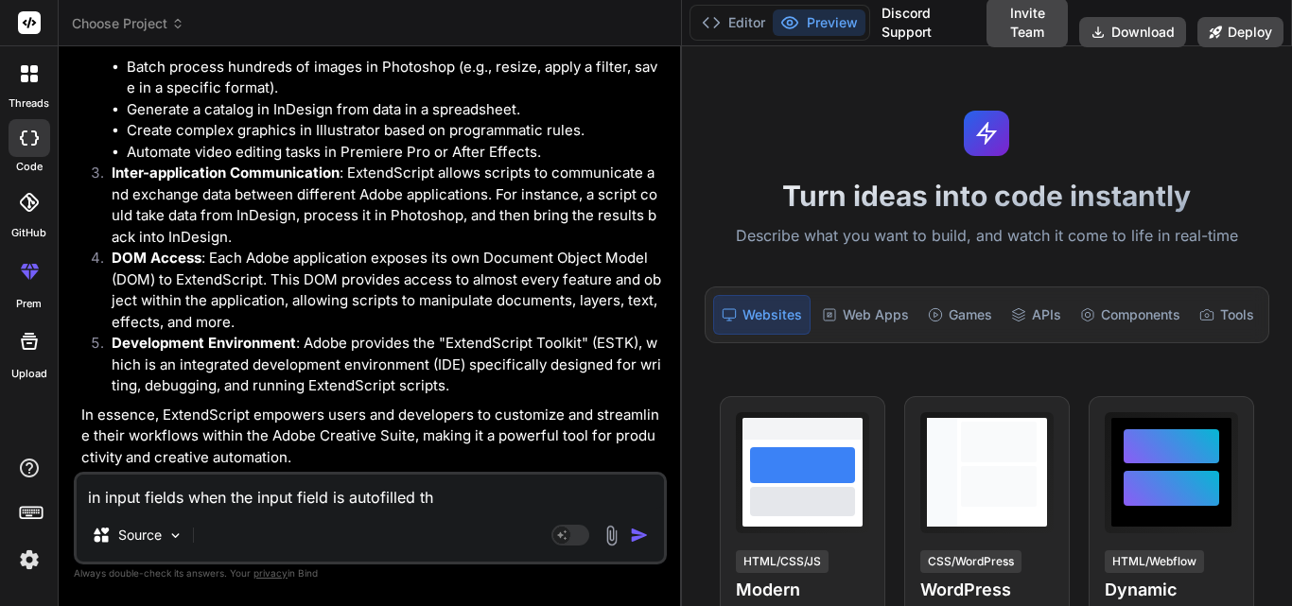
type textarea "in input fields when the input field is autofilled the"
type textarea "x"
type textarea "in input fields when the input field is autofilled then"
type textarea "x"
type textarea "in input fields when the input field is autofilled then"
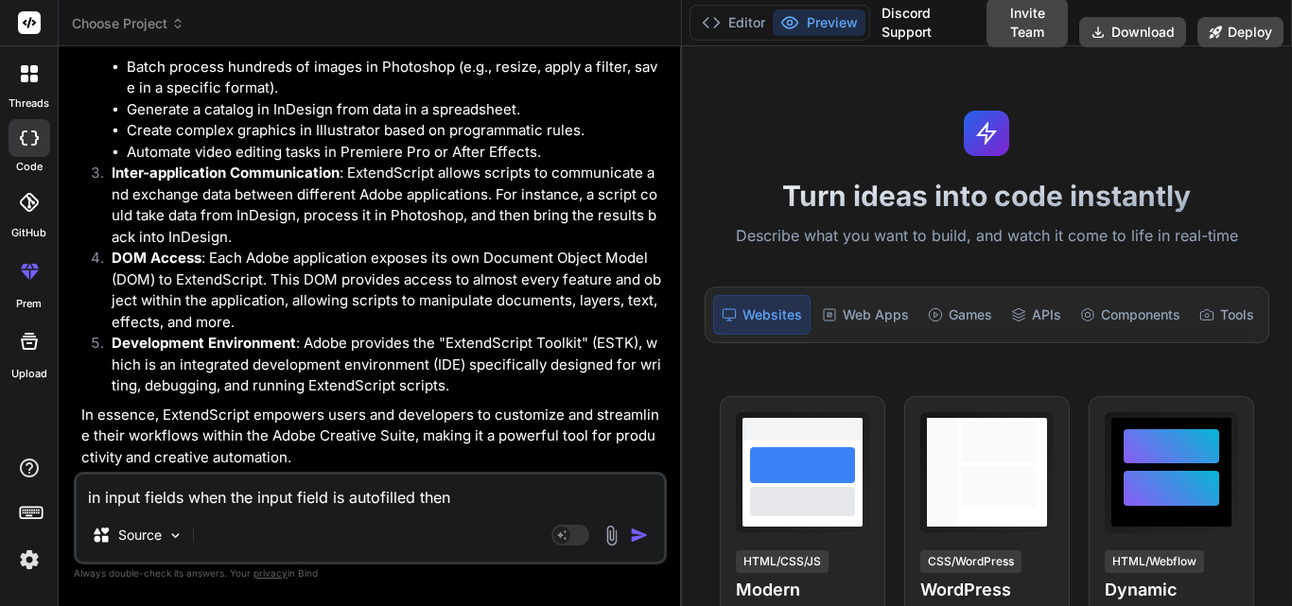
type textarea "x"
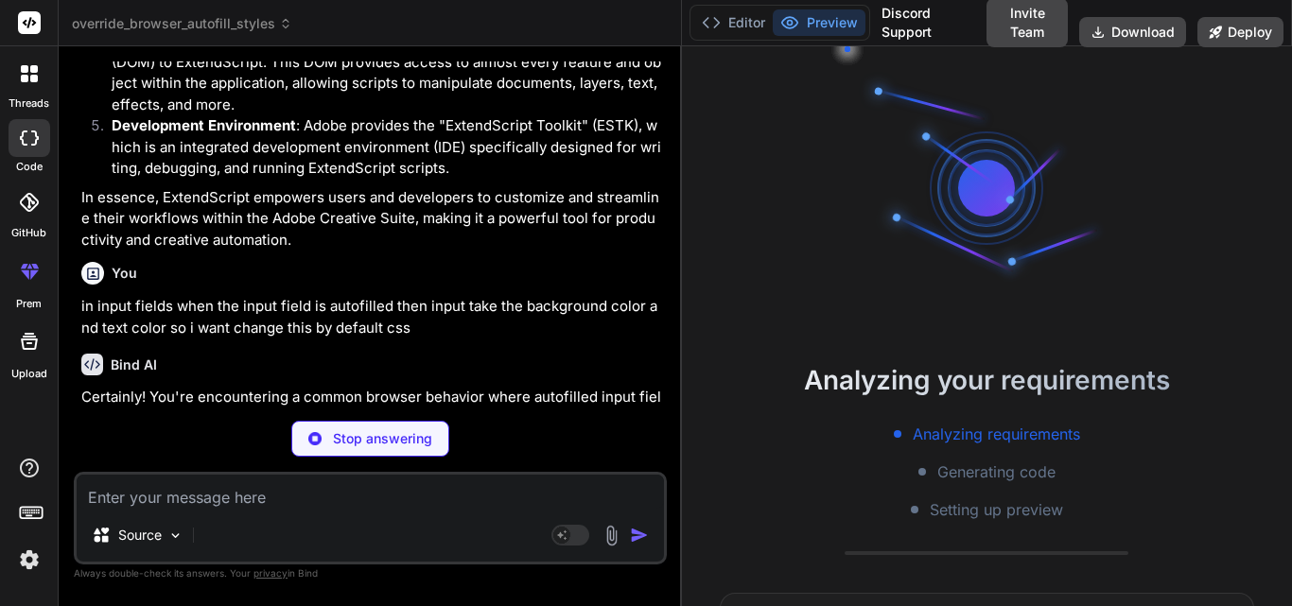
scroll to position [54, 0]
click at [715, 230] on div "Analyzing your requirements Analyzing requirements Generating code Setting up p…" at bounding box center [987, 326] width 610 height 560
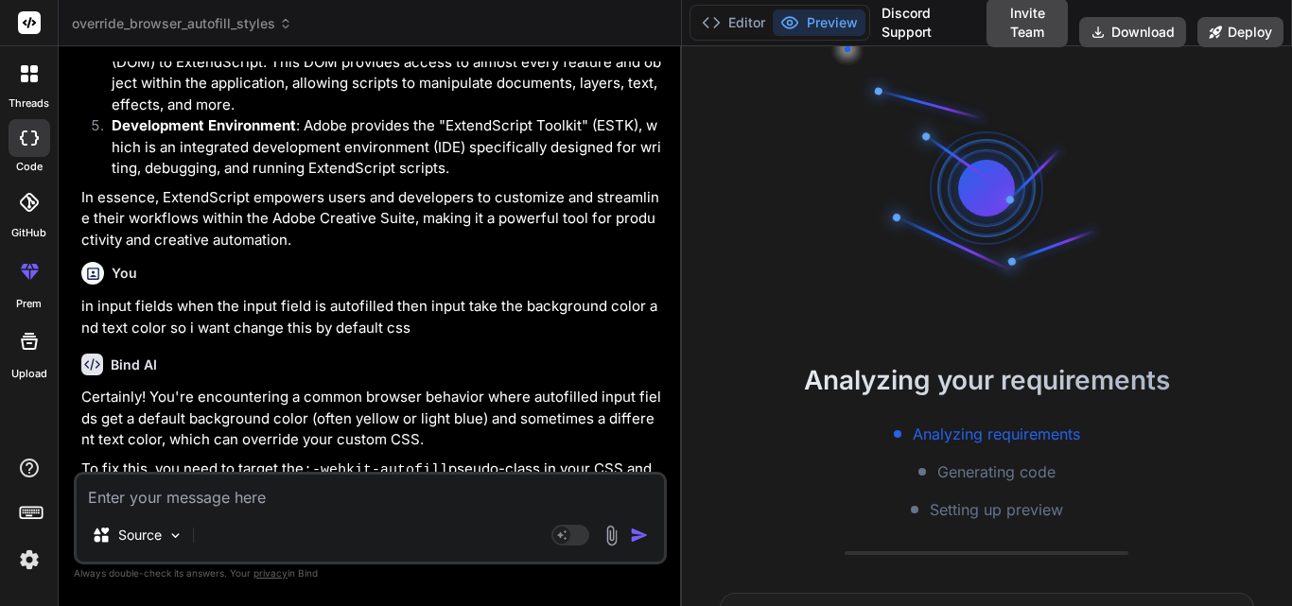
click at [834, 24] on button "Preview" at bounding box center [818, 22] width 93 height 26
click at [949, 195] on div at bounding box center [985, 187] width 113 height 113
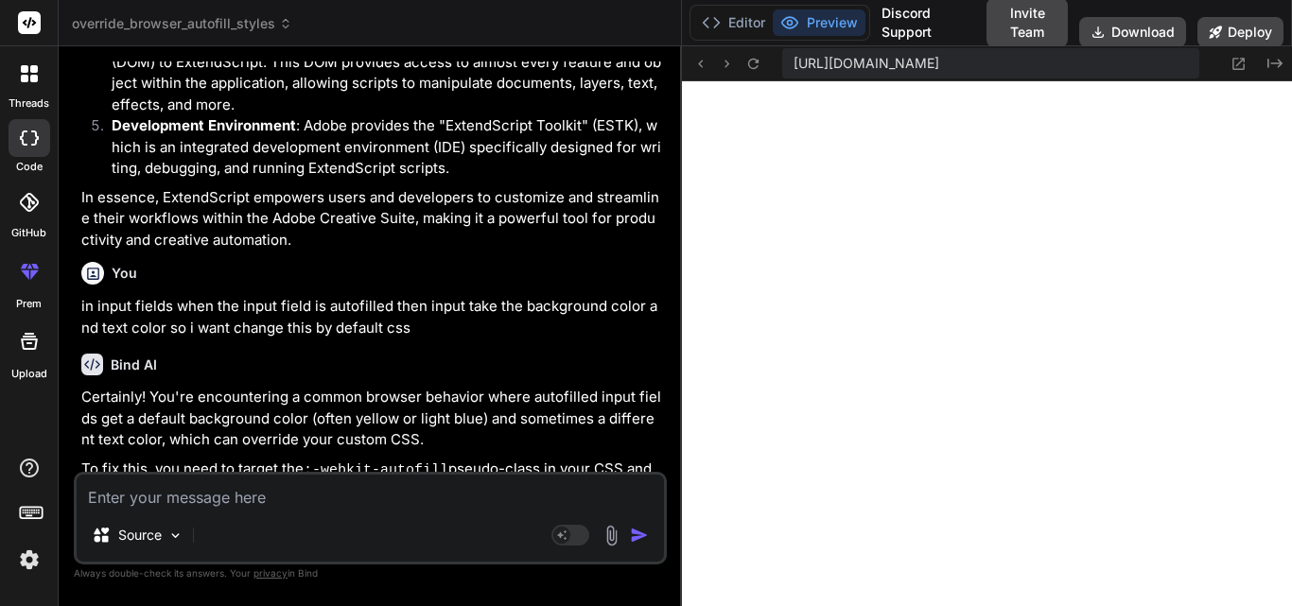
scroll to position [880, 0]
click at [742, 24] on button "Editor" at bounding box center [733, 22] width 78 height 26
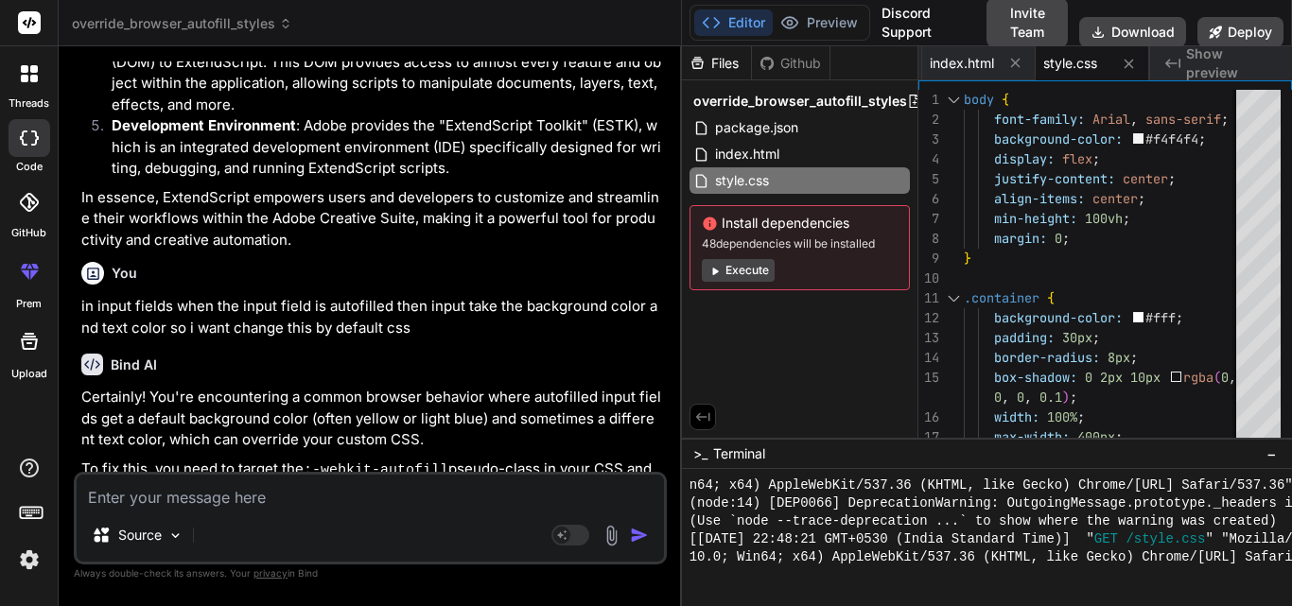
click at [726, 58] on div "Files" at bounding box center [716, 63] width 69 height 19
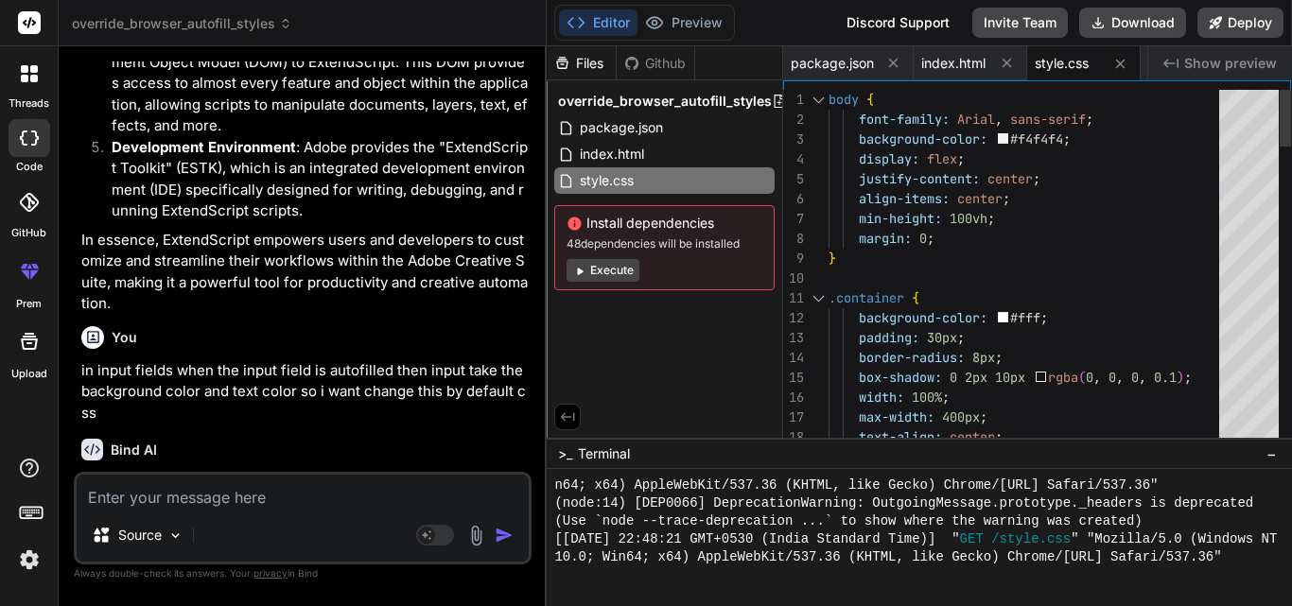
scroll to position [1053, 0]
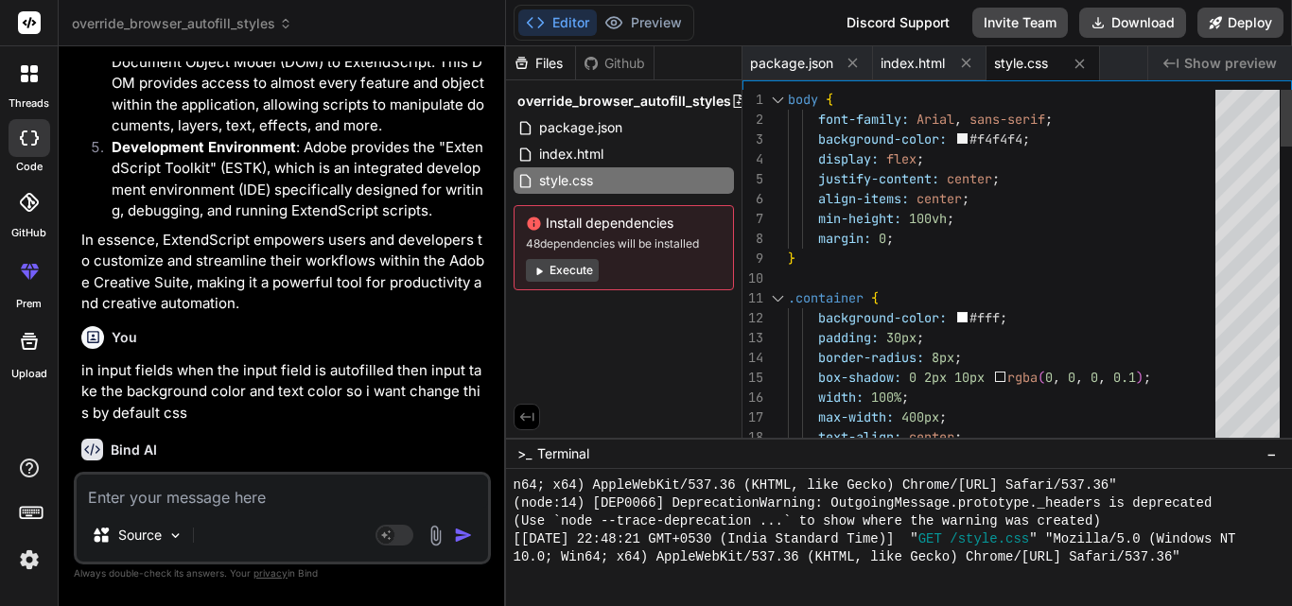
drag, startPoint x: 681, startPoint y: 302, endPoint x: 463, endPoint y: 269, distance: 219.8
click at [463, 269] on div "Bind AI Web Search Created with Pixso. Code Generator You hello Bind AI Hello! …" at bounding box center [282, 326] width 447 height 560
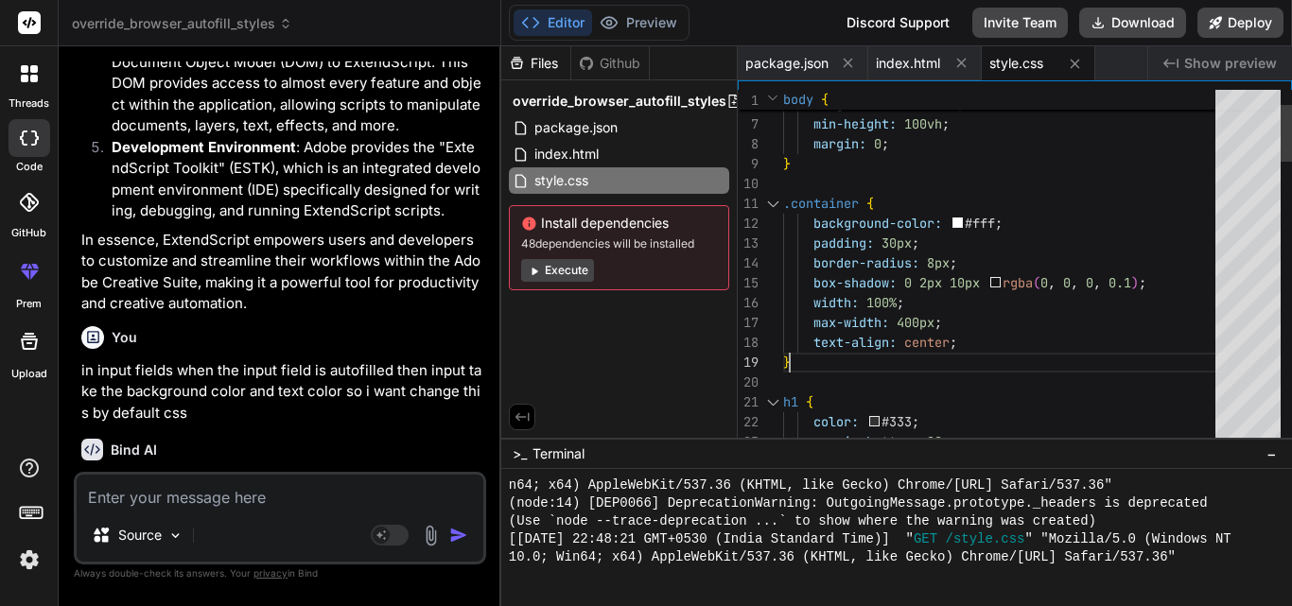
scroll to position [0, 0]
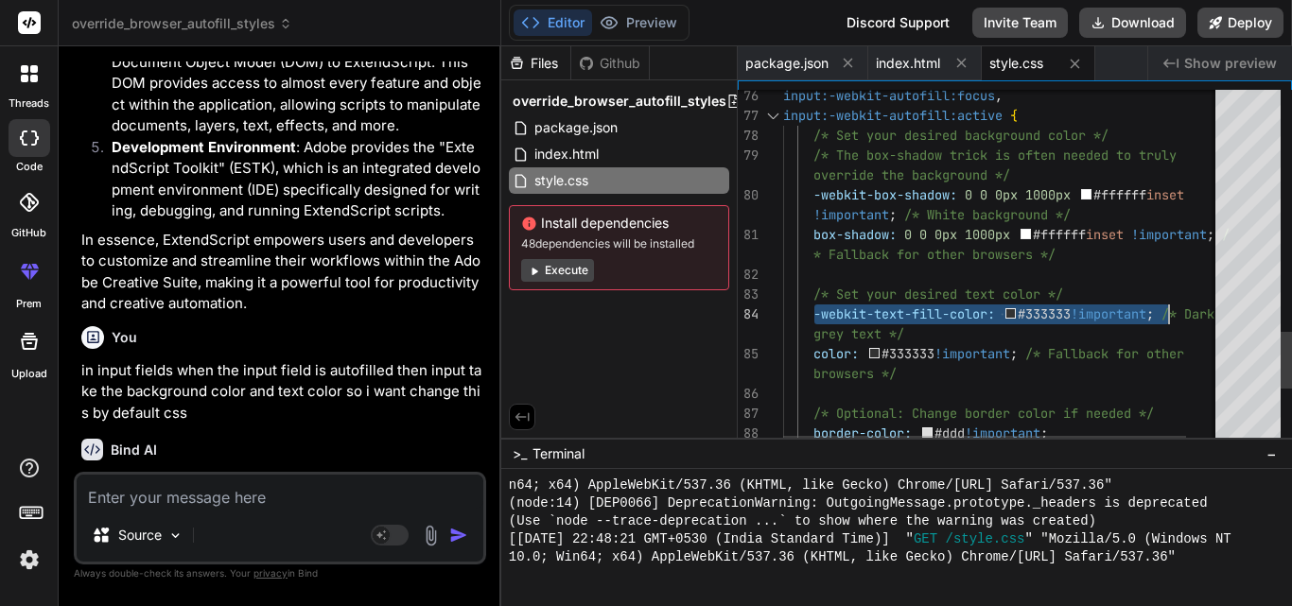
drag, startPoint x: 814, startPoint y: 314, endPoint x: 1167, endPoint y: 307, distance: 352.7
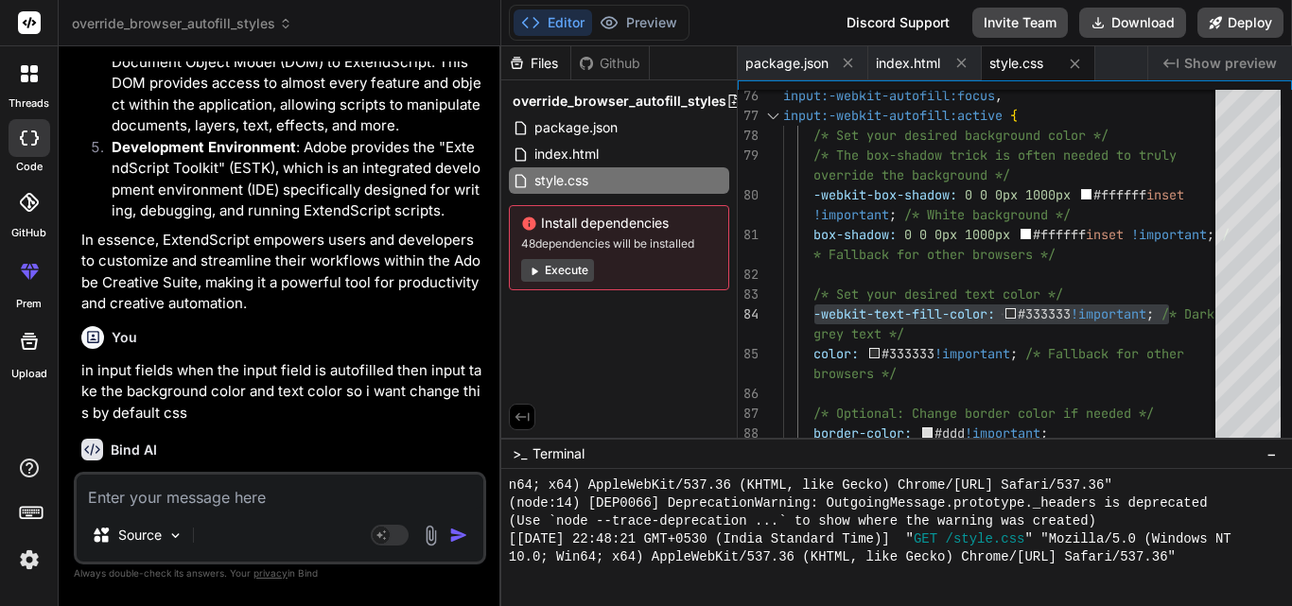
drag, startPoint x: 243, startPoint y: 504, endPoint x: 340, endPoint y: 508, distance: 97.5
click at [243, 504] on textarea at bounding box center [280, 492] width 407 height 34
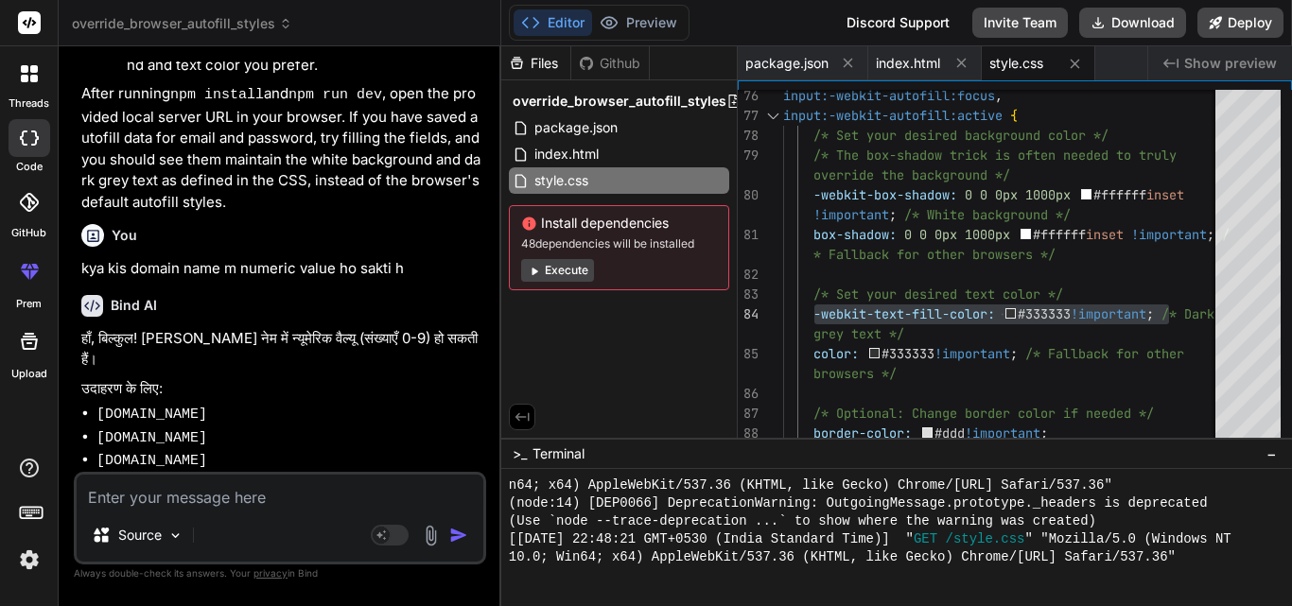
scroll to position [2742, 0]
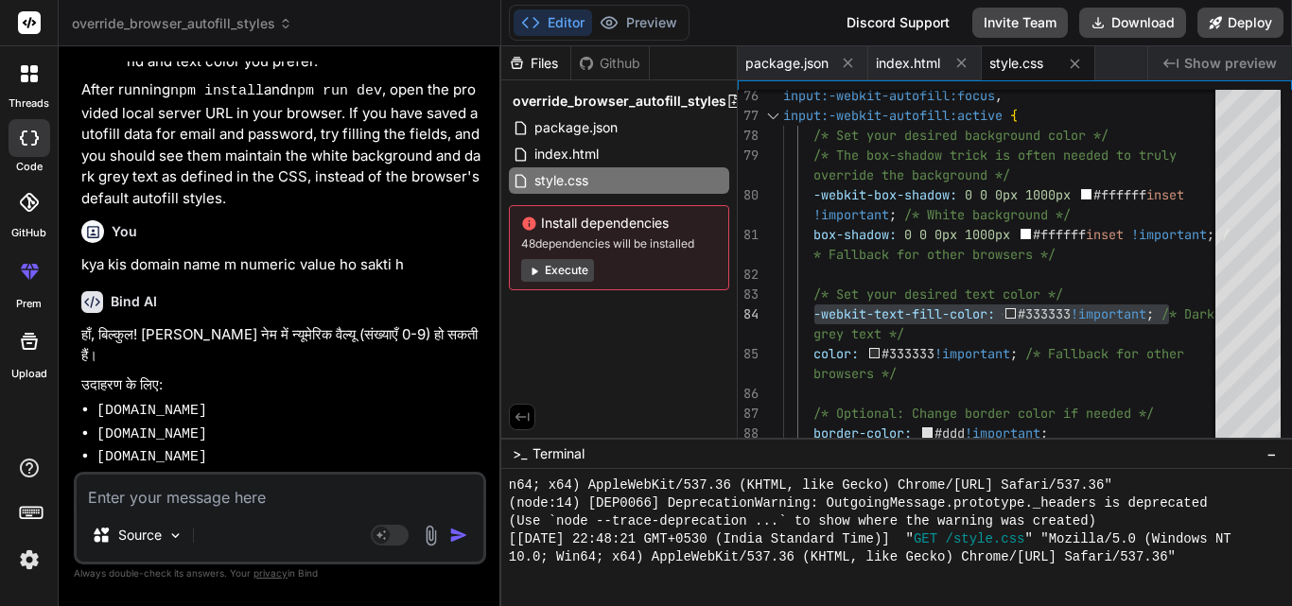
click at [214, 498] on textarea at bounding box center [280, 492] width 407 height 34
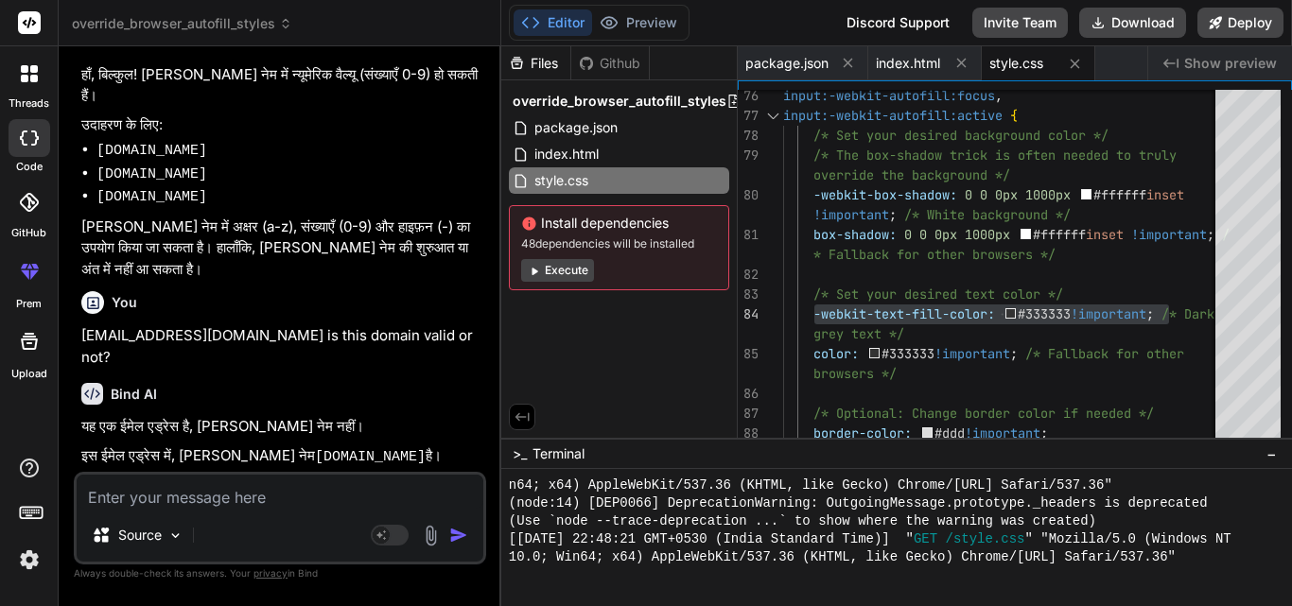
scroll to position [3028, 0]
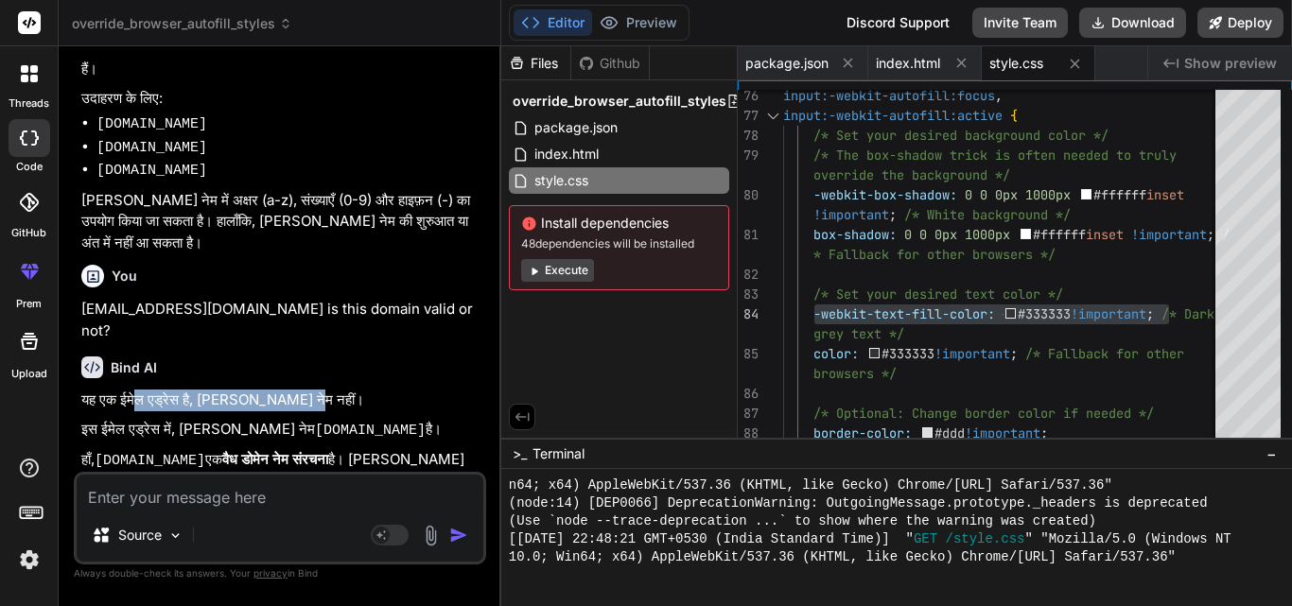
drag, startPoint x: 307, startPoint y: 304, endPoint x: 147, endPoint y: 304, distance: 160.7
click at [147, 390] on p "यह एक ईमेल एड्रेस है, [PERSON_NAME] नेम नहीं।" at bounding box center [281, 401] width 401 height 22
click at [218, 504] on textarea at bounding box center [280, 492] width 407 height 34
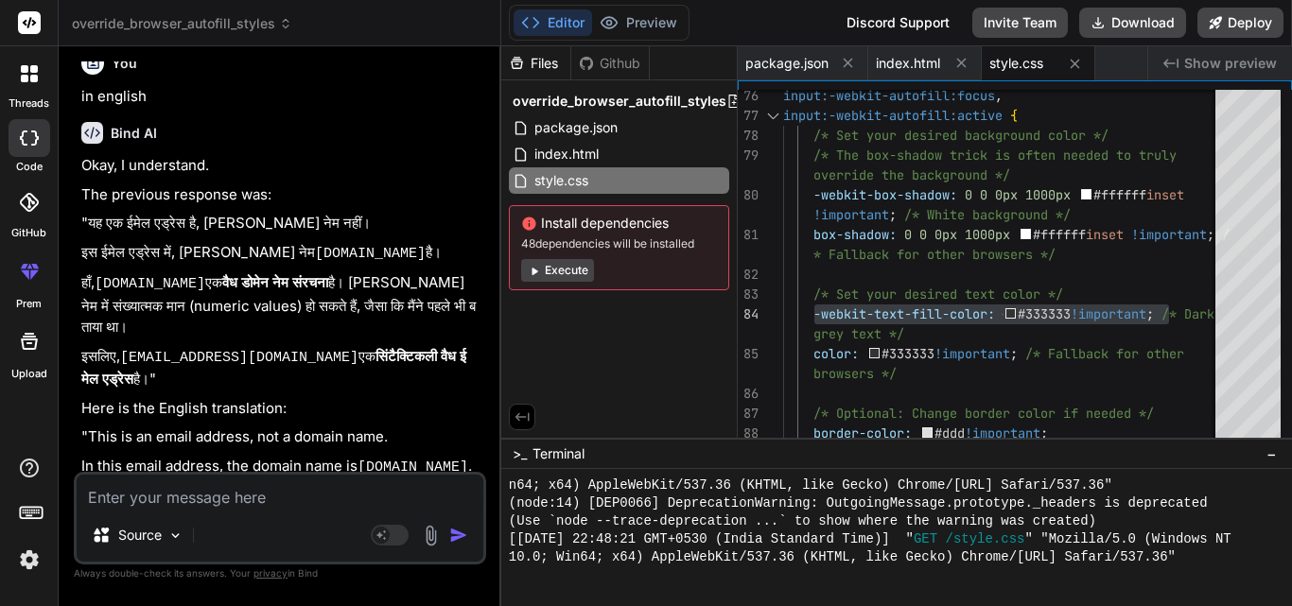
scroll to position [3581, 0]
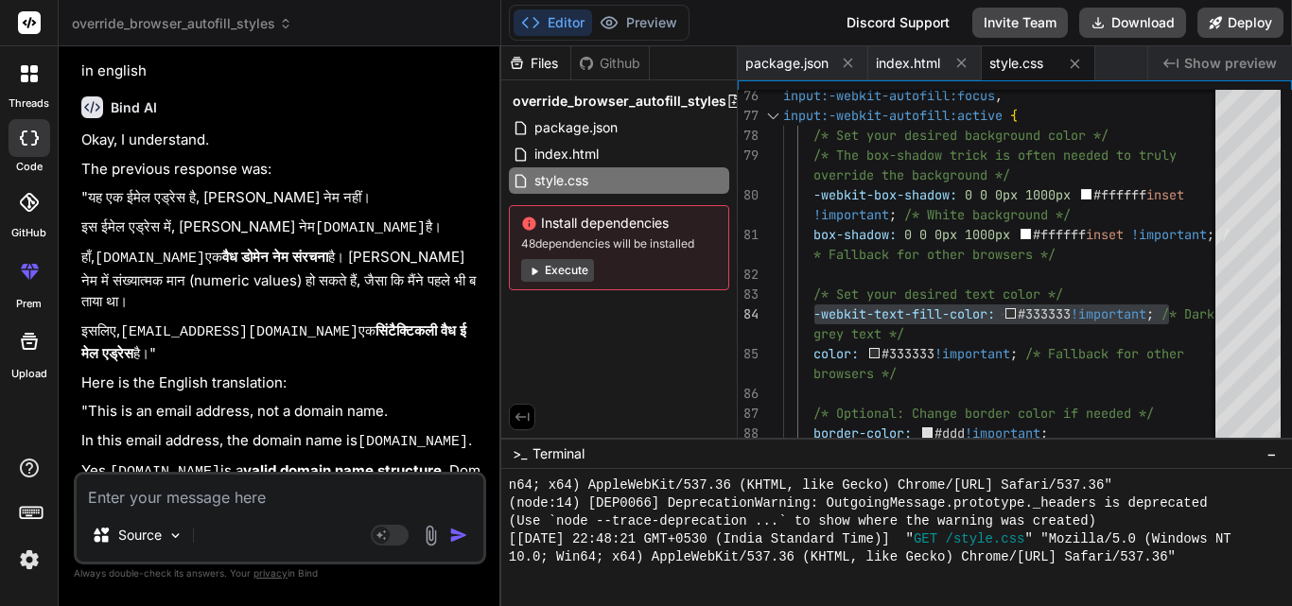
click at [229, 501] on textarea at bounding box center [280, 492] width 407 height 34
drag, startPoint x: 157, startPoint y: 438, endPoint x: 311, endPoint y: 438, distance: 154.1
click at [311, 534] on p "Therefore, [EMAIL_ADDRESS][DOMAIN_NAME] is a syntactically valid email address …" at bounding box center [281, 556] width 401 height 44
copy code "[EMAIL_ADDRESS][DOMAIN_NAME]"
click at [207, 500] on textarea at bounding box center [280, 492] width 407 height 34
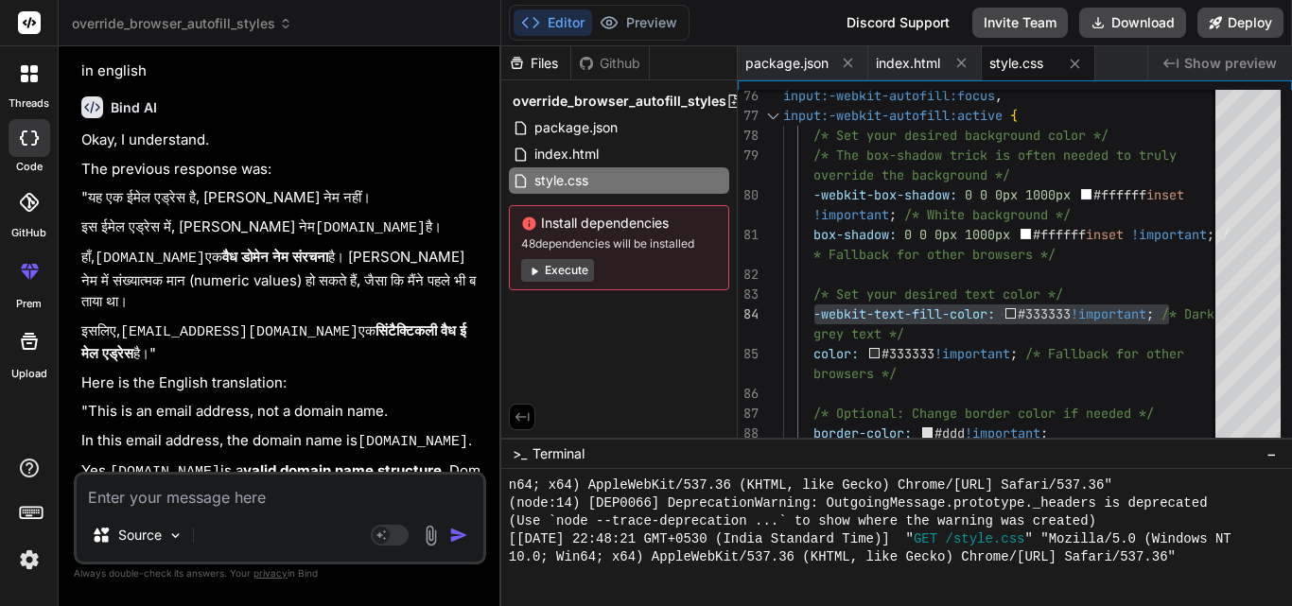
paste textarea "[EMAIL_ADDRESS][DOMAIN_NAME]"
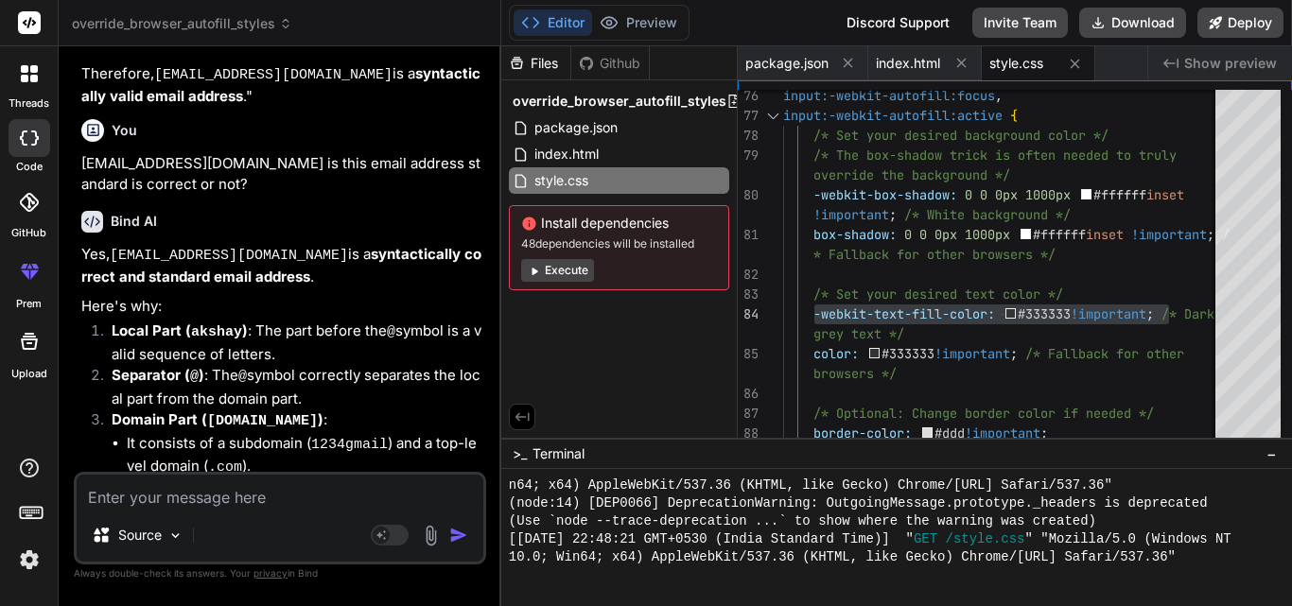
scroll to position [4082, 0]
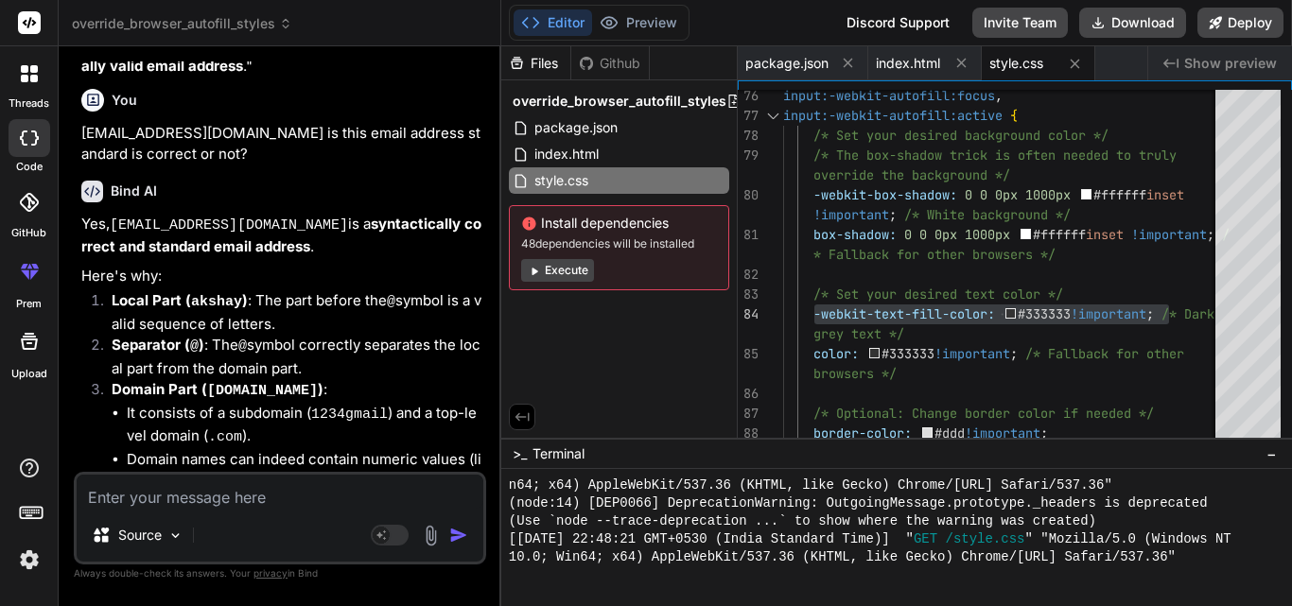
click at [208, 505] on textarea at bounding box center [280, 492] width 407 height 34
paste textarea "• Worked on to learn animation techniques for header and banner sections using …"
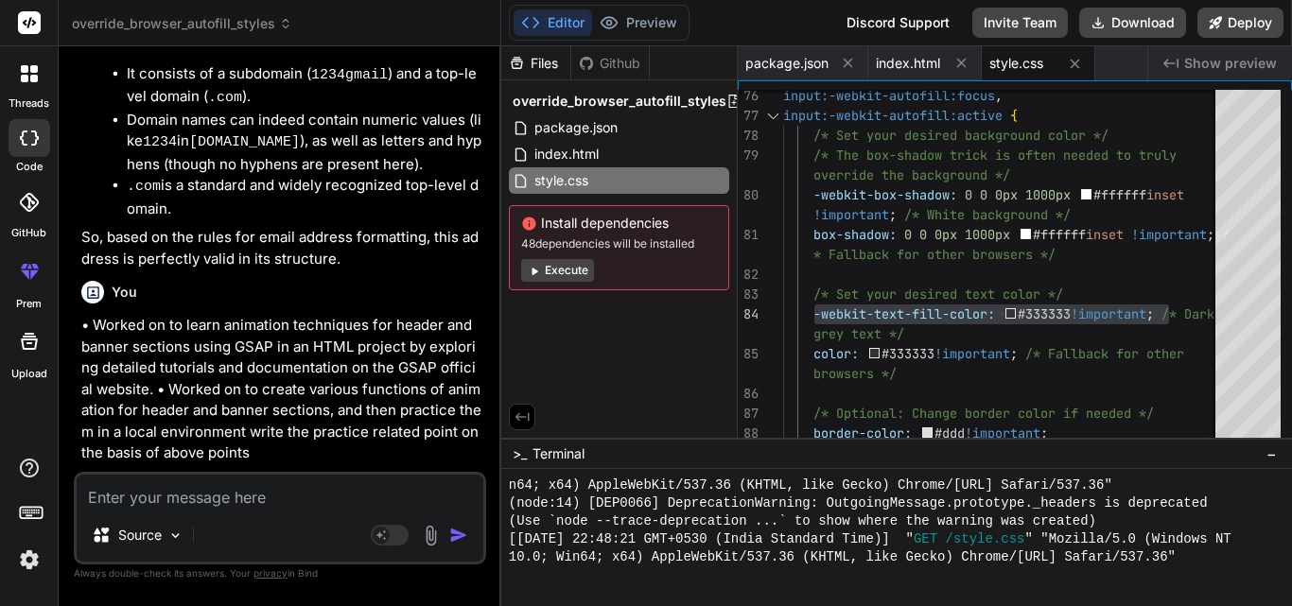
scroll to position [4488, 0]
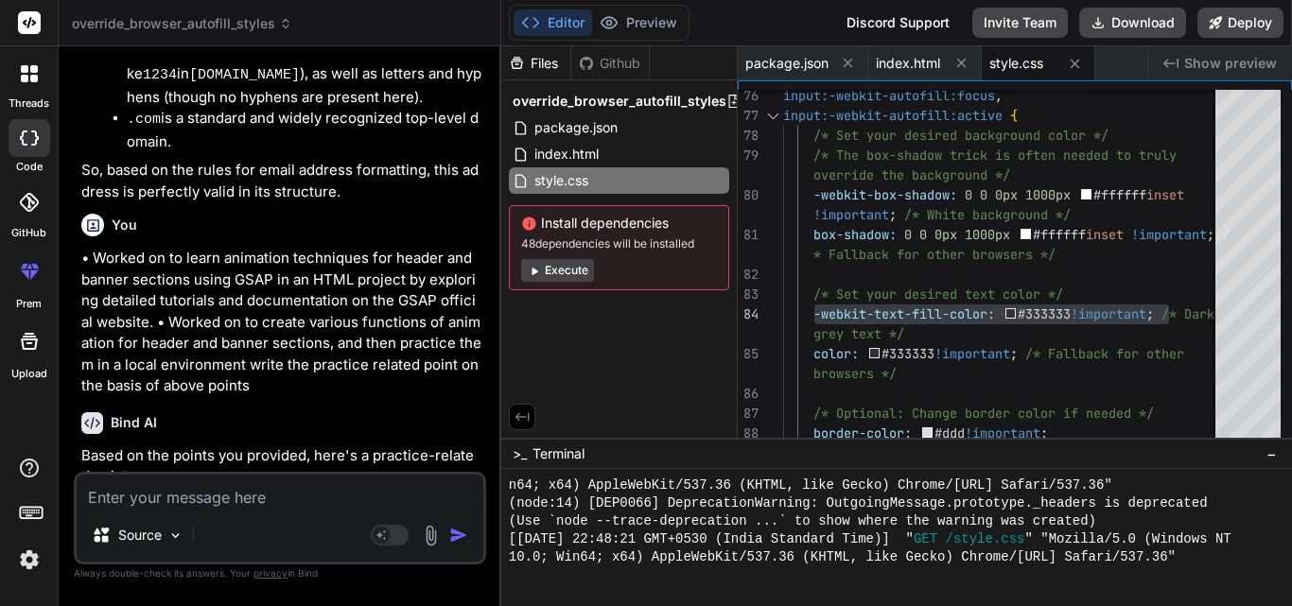
drag, startPoint x: 97, startPoint y: 374, endPoint x: 391, endPoint y: 453, distance: 304.3
click at [349, 492] on li "Practiced implementing diverse GSAP animation functions for header and banner s…" at bounding box center [289, 545] width 386 height 107
copy strong "Practiced implementing diverse GSAP animation functions for header and banner s…"
